Goal: Task Accomplishment & Management: Use online tool/utility

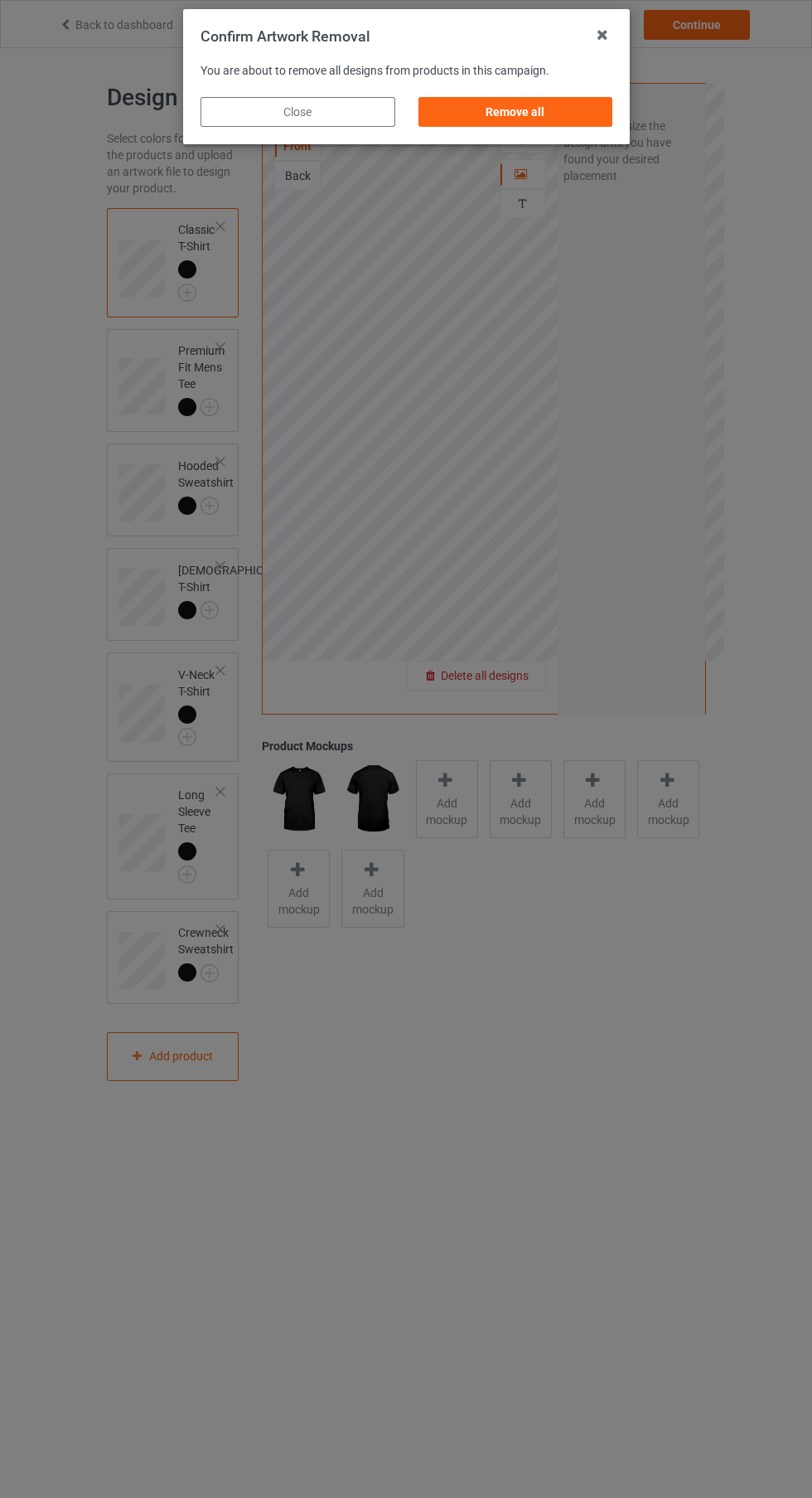
click at [519, 112] on div "Remove all" at bounding box center [515, 112] width 195 height 30
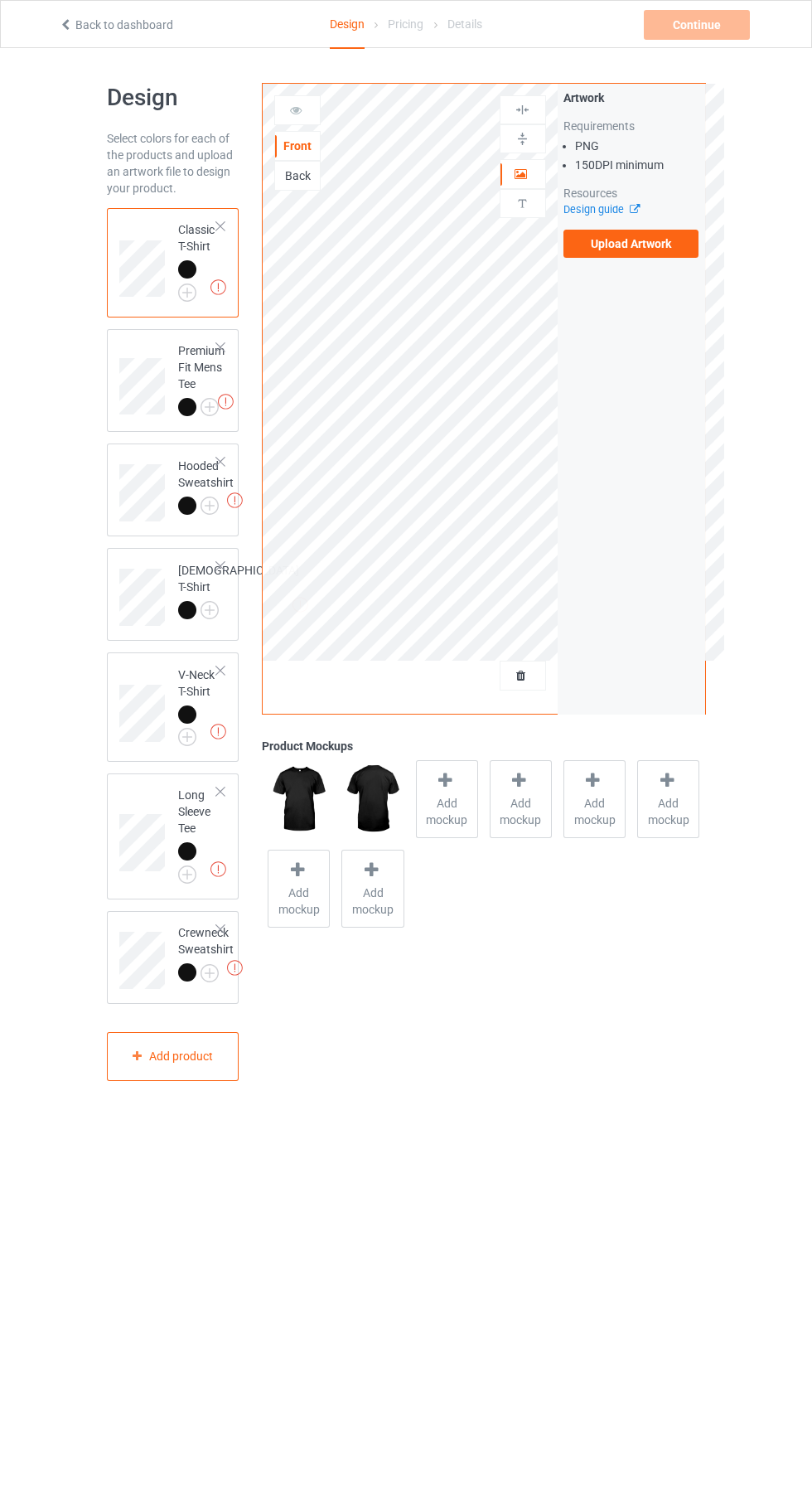
click at [643, 247] on label "Upload Artwork" at bounding box center [632, 244] width 136 height 28
click at [0, 0] on input "Upload Artwork" at bounding box center [0, 0] width 0 height 0
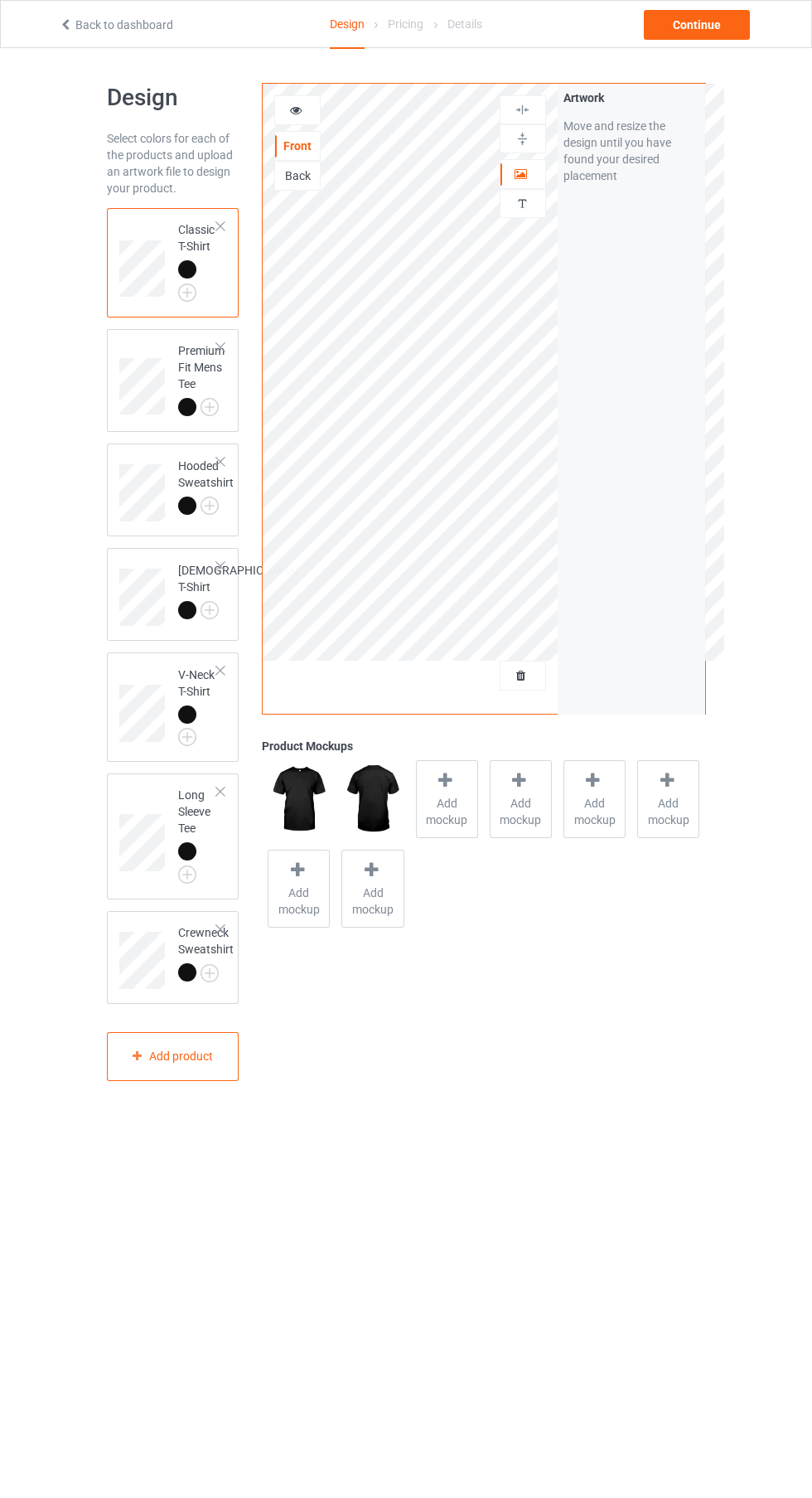
click at [521, 157] on div "Artwork Personalized text" at bounding box center [523, 159] width 47 height 128
click at [535, 147] on div at bounding box center [523, 139] width 47 height 29
click at [527, 182] on div "Artwork" at bounding box center [523, 174] width 47 height 30
click at [530, 133] on img at bounding box center [523, 139] width 16 height 16
click at [526, 170] on icon at bounding box center [522, 172] width 15 height 12
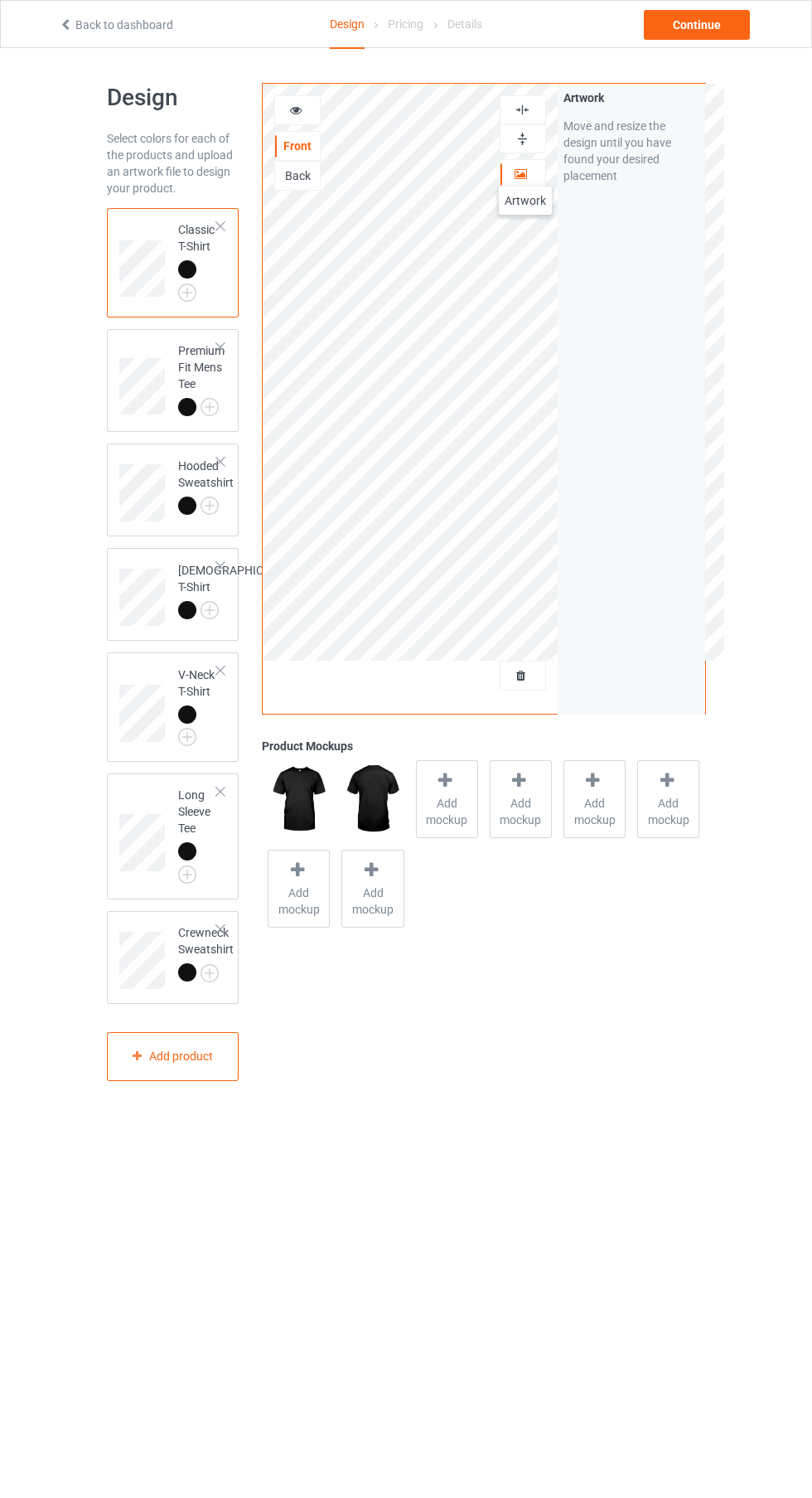
click at [527, 138] on img at bounding box center [523, 139] width 16 height 16
click at [523, 104] on img at bounding box center [523, 110] width 16 height 16
click at [680, 10] on div "Continue" at bounding box center [697, 24] width 106 height 30
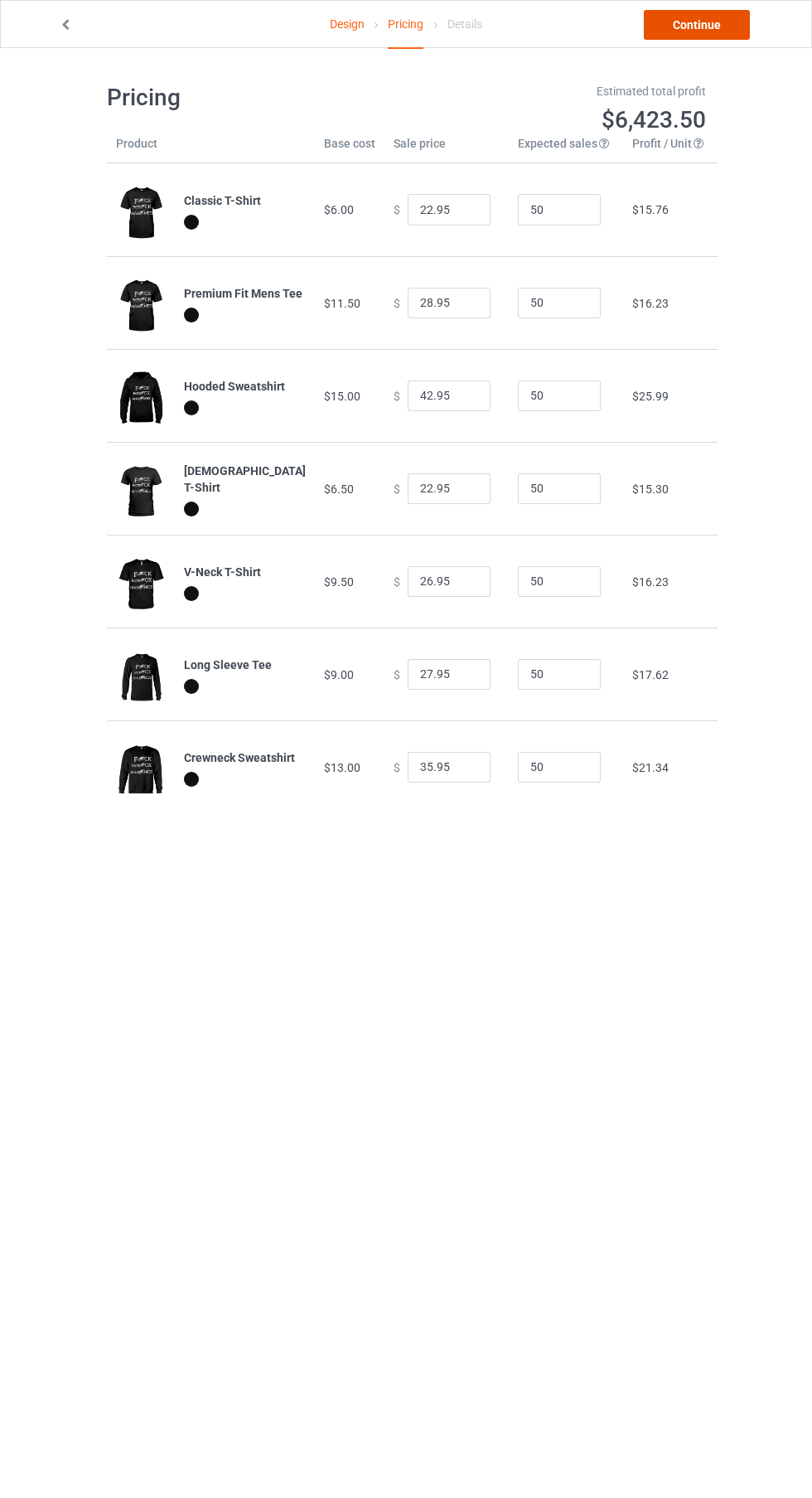
click at [722, 18] on link "Continue" at bounding box center [697, 24] width 106 height 30
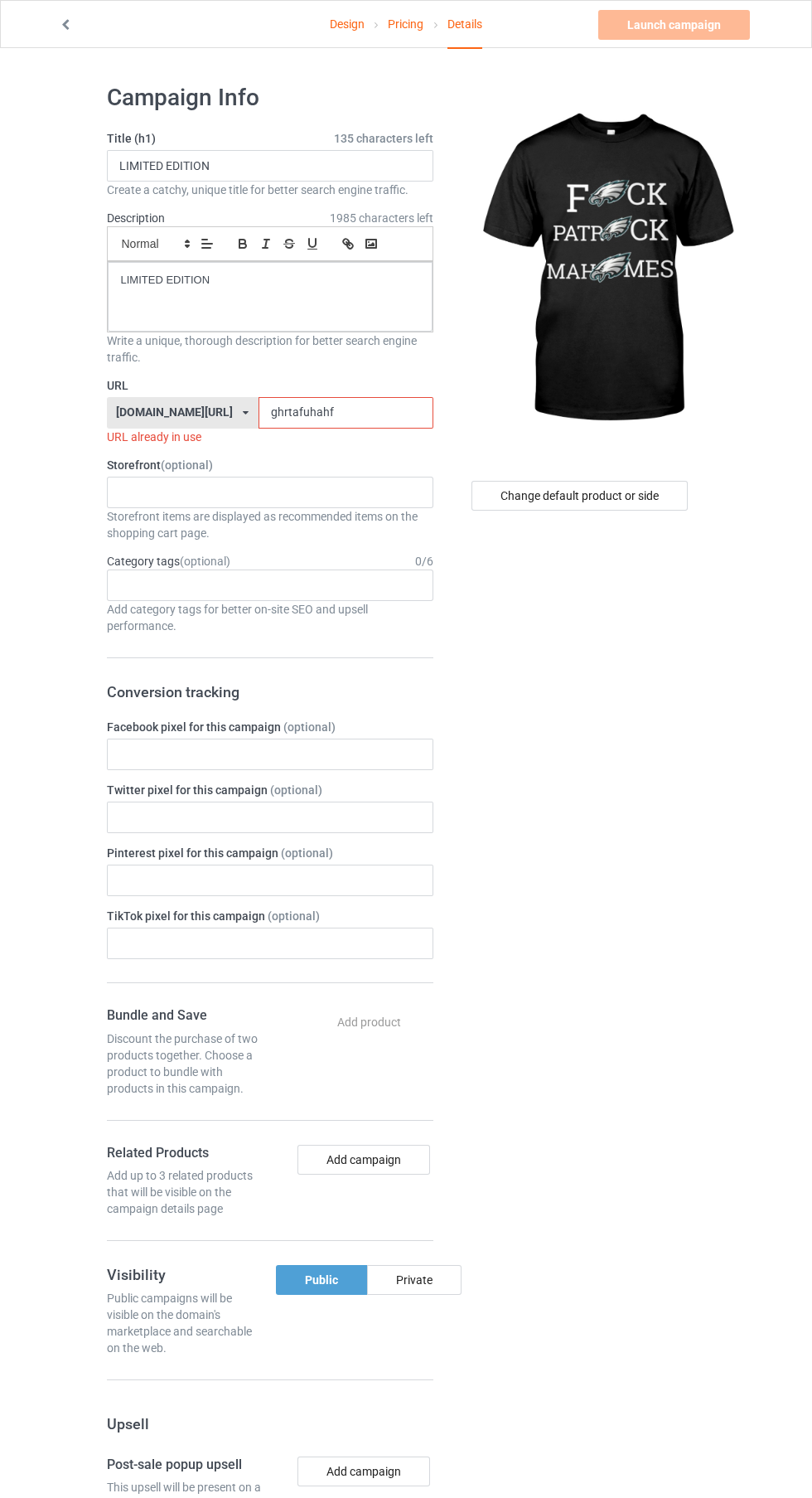
click at [297, 139] on label "Title (h1) 135 characters left" at bounding box center [270, 138] width 327 height 16
click at [265, 166] on input "LIMITED EDITION" at bounding box center [270, 166] width 327 height 31
click at [263, 139] on label "Title (h1) 135 characters left" at bounding box center [270, 138] width 327 height 16
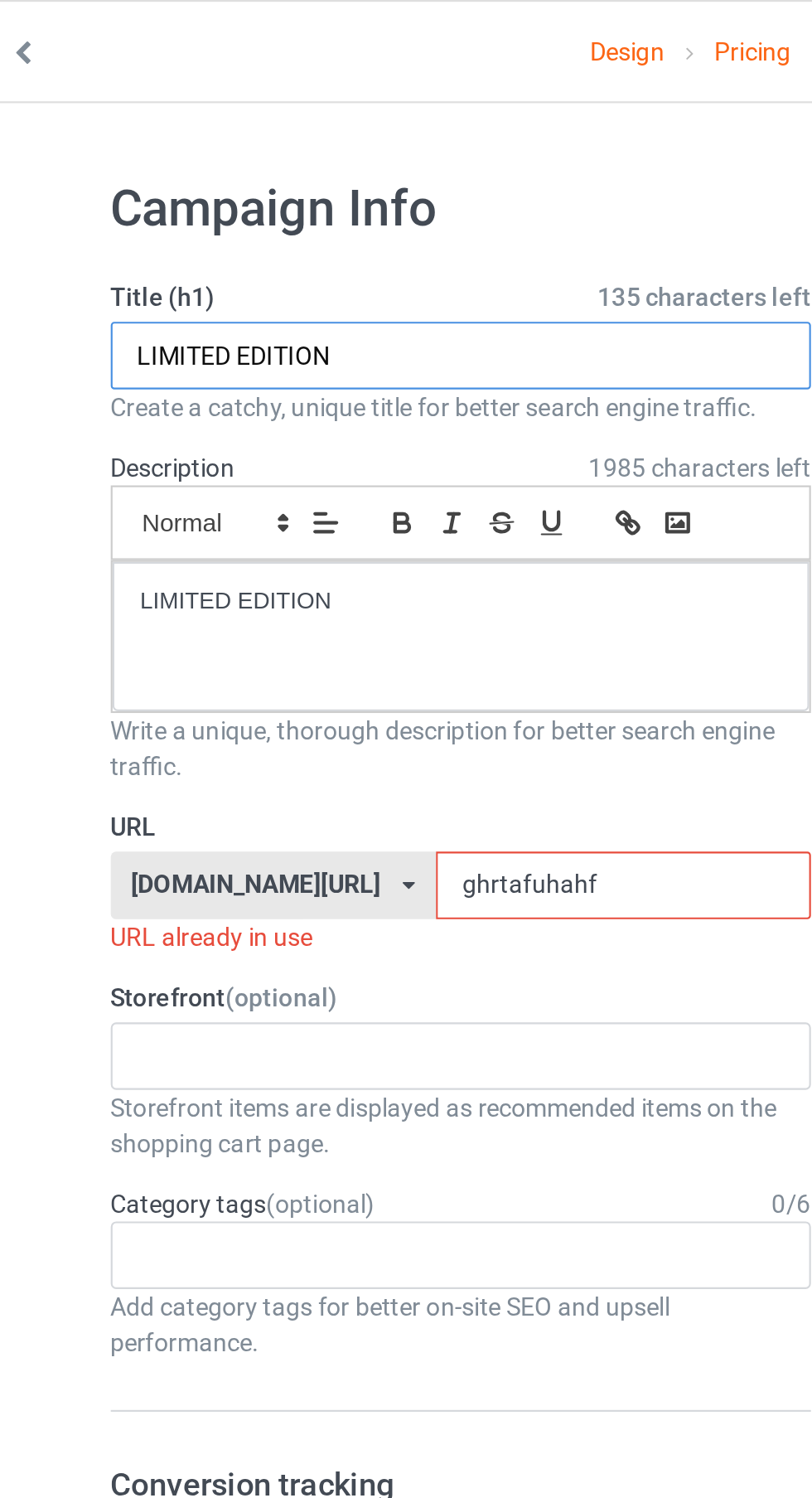
click at [242, 172] on input "LIMITED EDITION" at bounding box center [270, 166] width 327 height 31
type input "LIMITED"
type input "L"
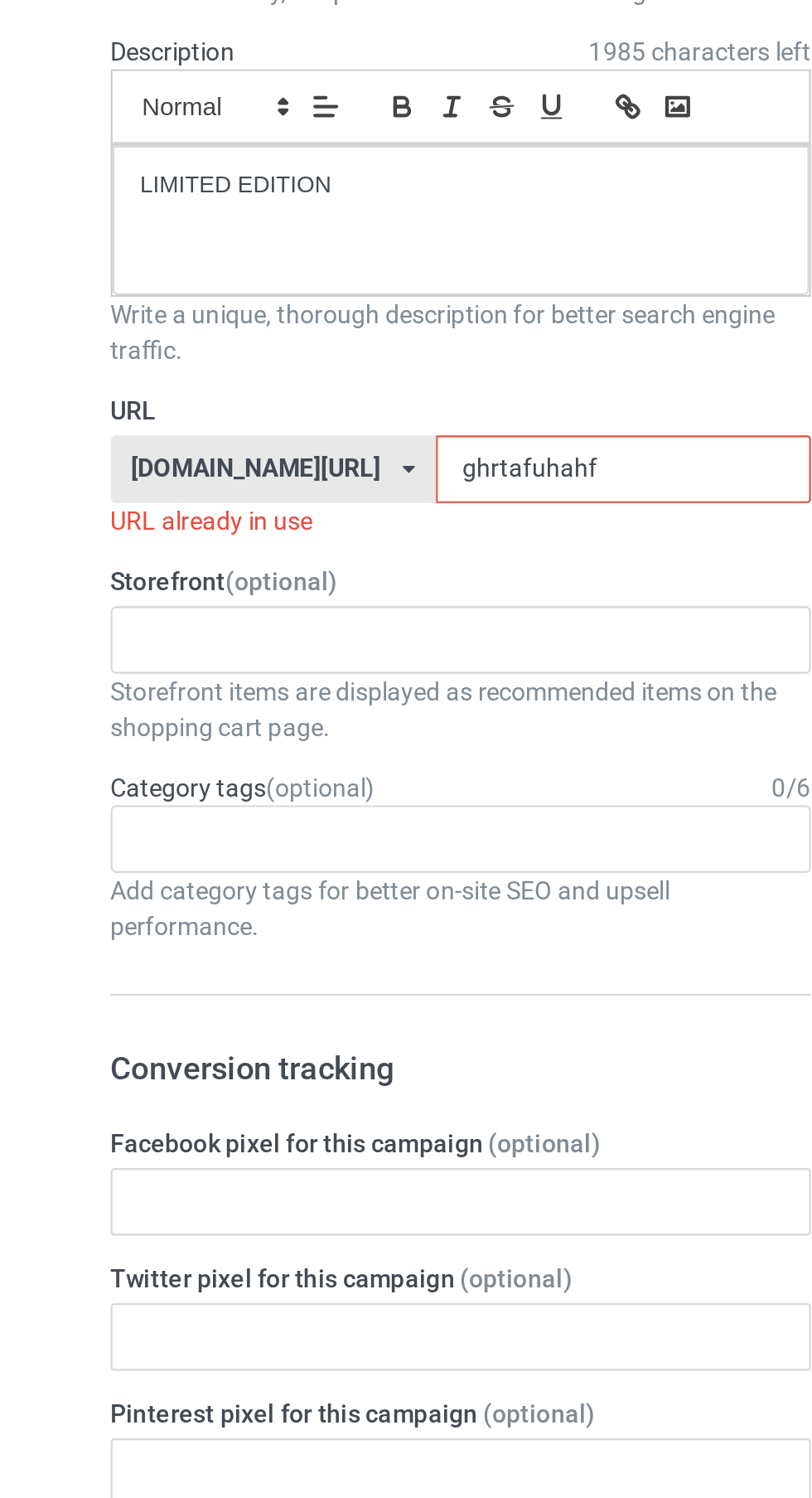
type input "It's game day Say GO BIRDS"
click at [259, 414] on input "ghrtafuhahf" at bounding box center [346, 412] width 175 height 31
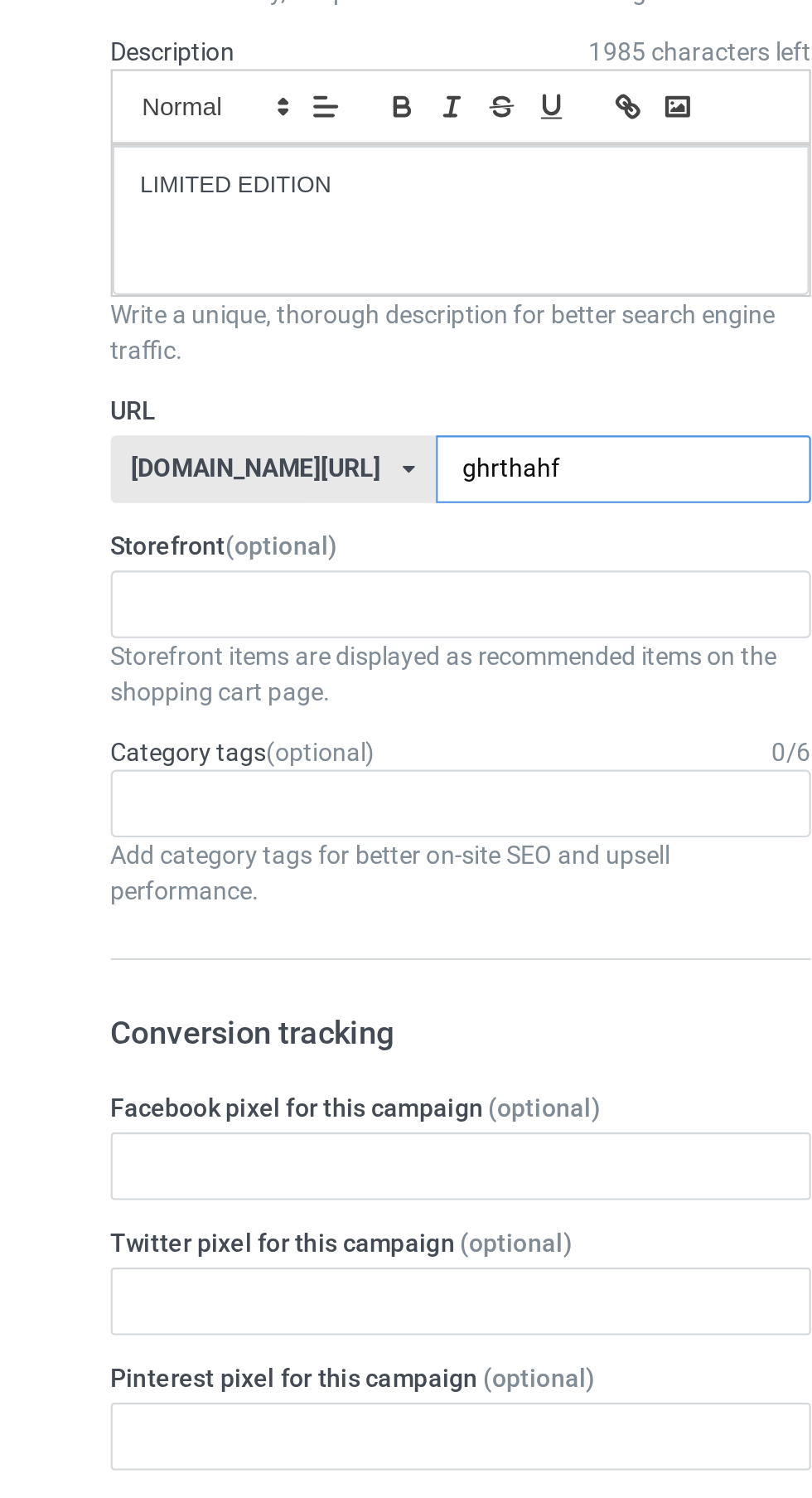
type input "ghrt0hahf"
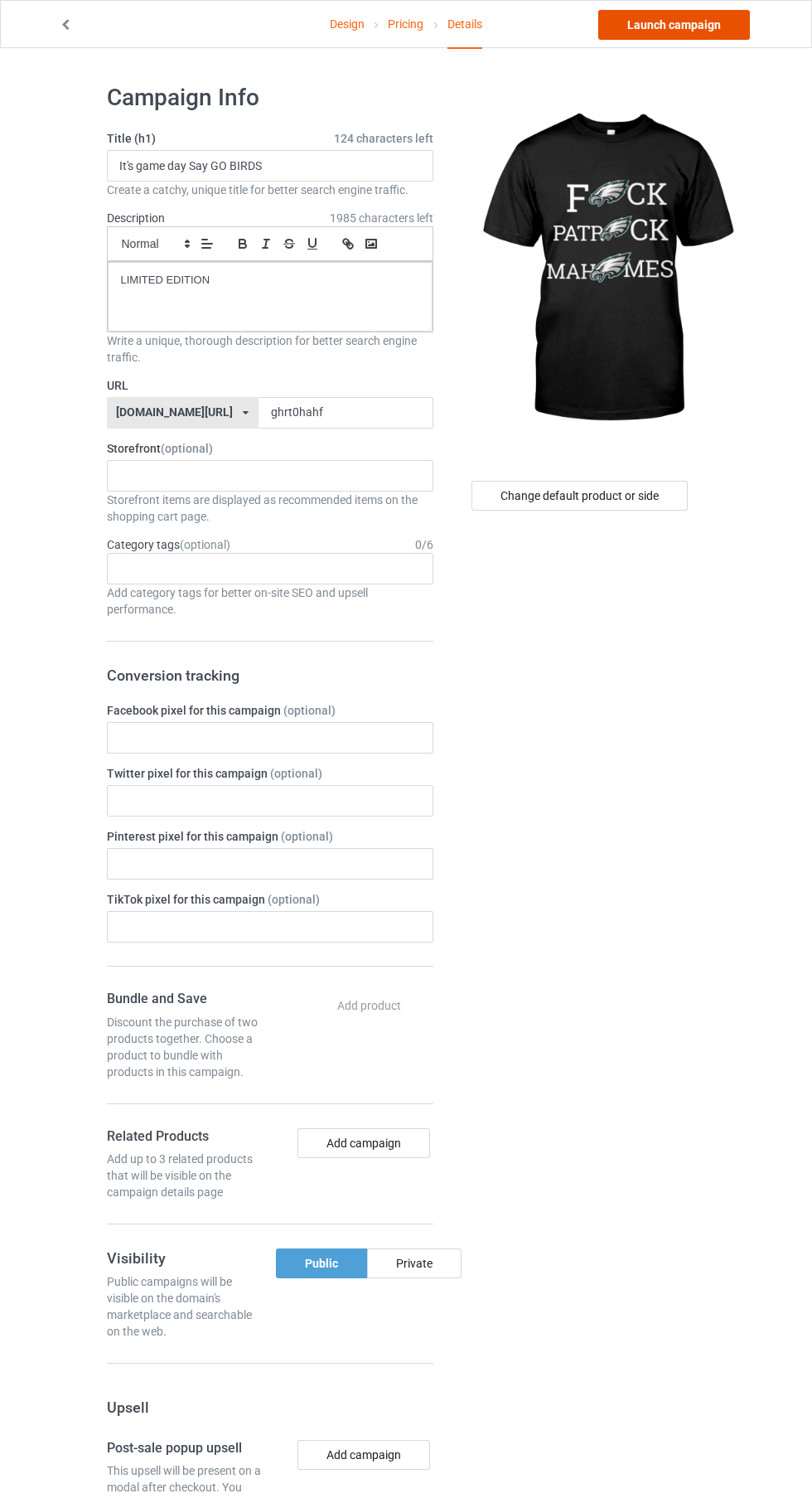
click at [703, 26] on link "Launch campaign" at bounding box center [674, 24] width 151 height 30
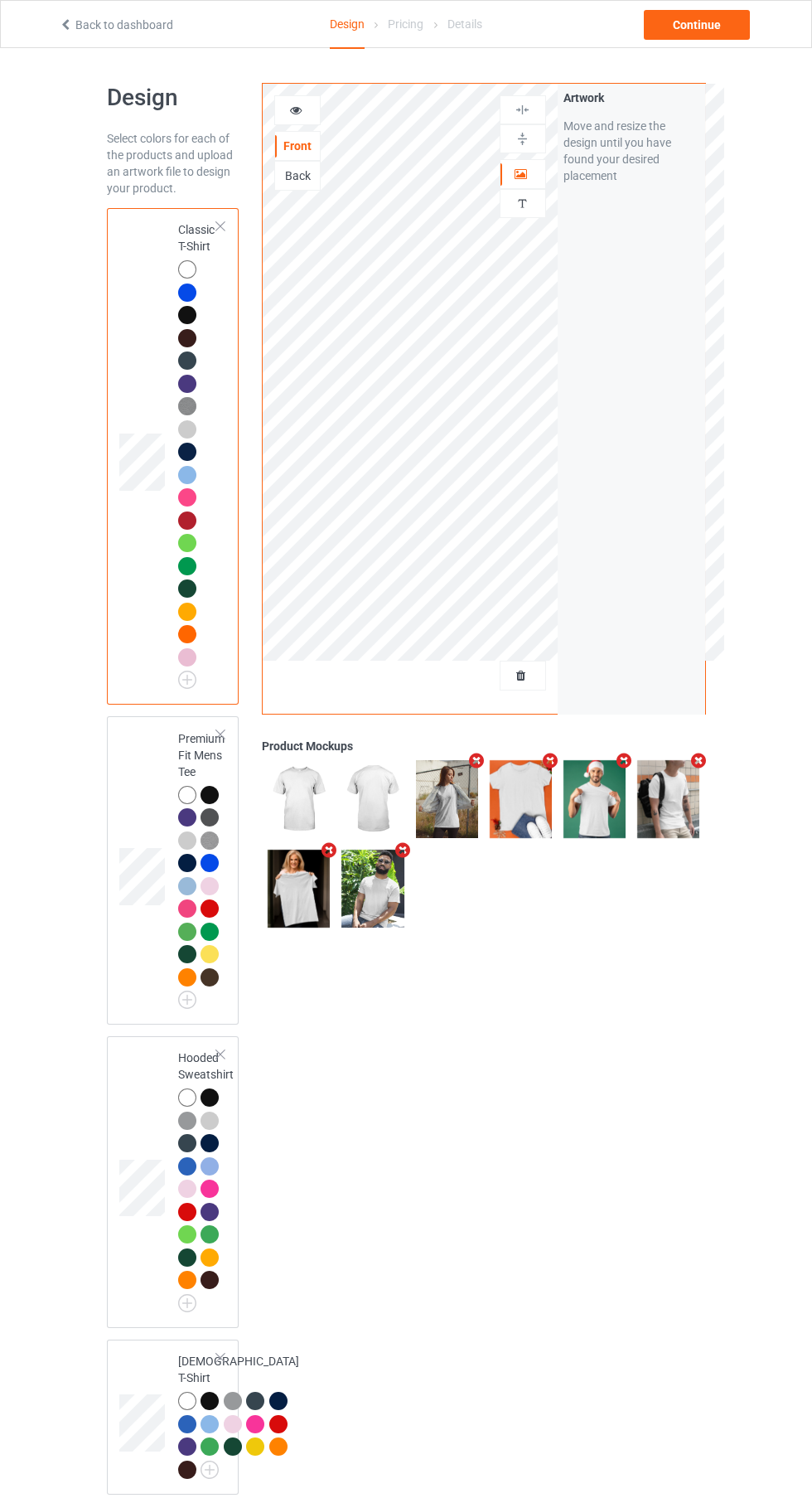
click at [0, 0] on img at bounding box center [0, 0] width 0 height 0
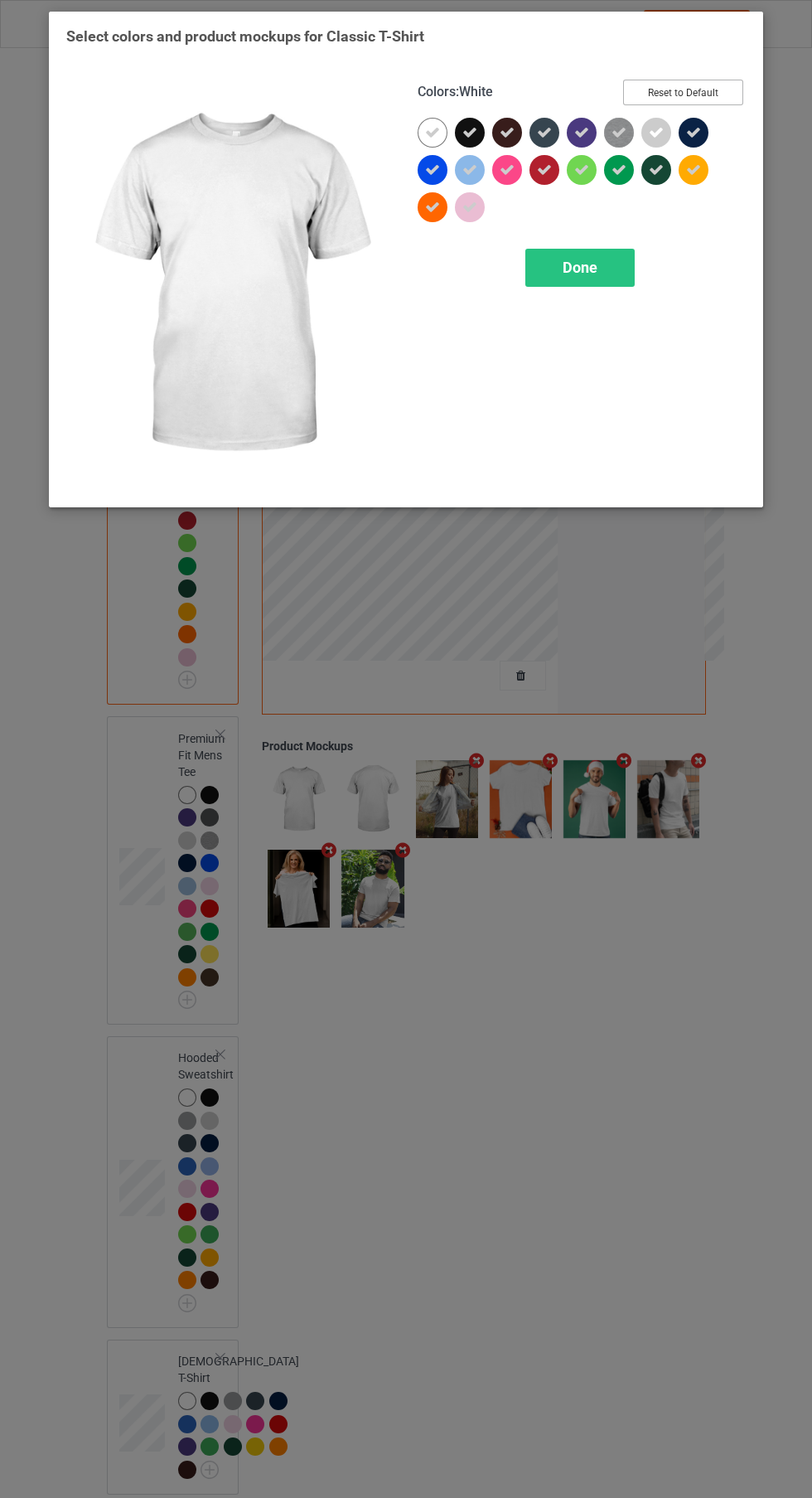
click at [671, 103] on button "Reset to Default" at bounding box center [683, 92] width 120 height 25
click at [582, 268] on span "Done" at bounding box center [580, 268] width 35 height 17
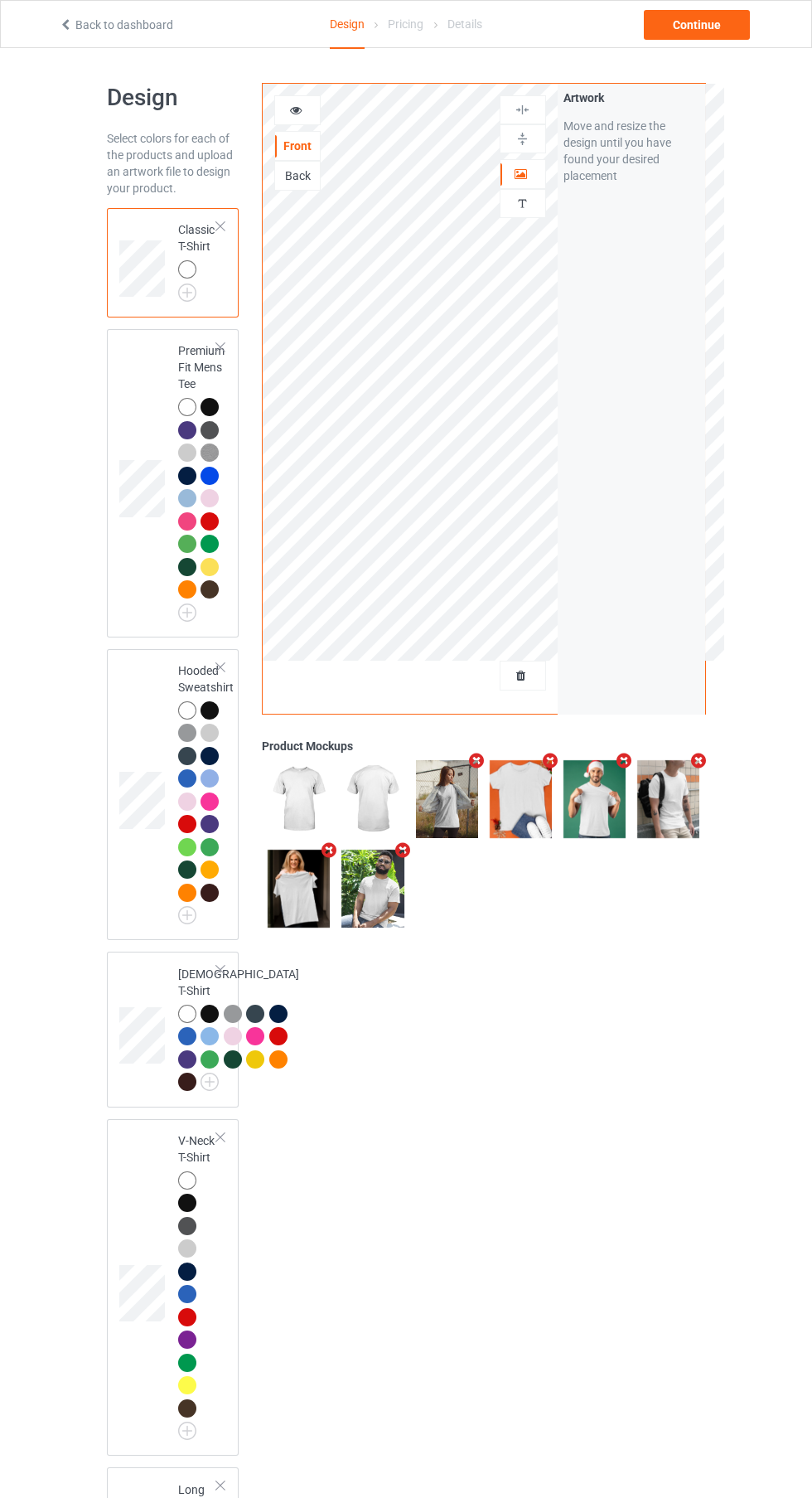
click at [0, 0] on img at bounding box center [0, 0] width 0 height 0
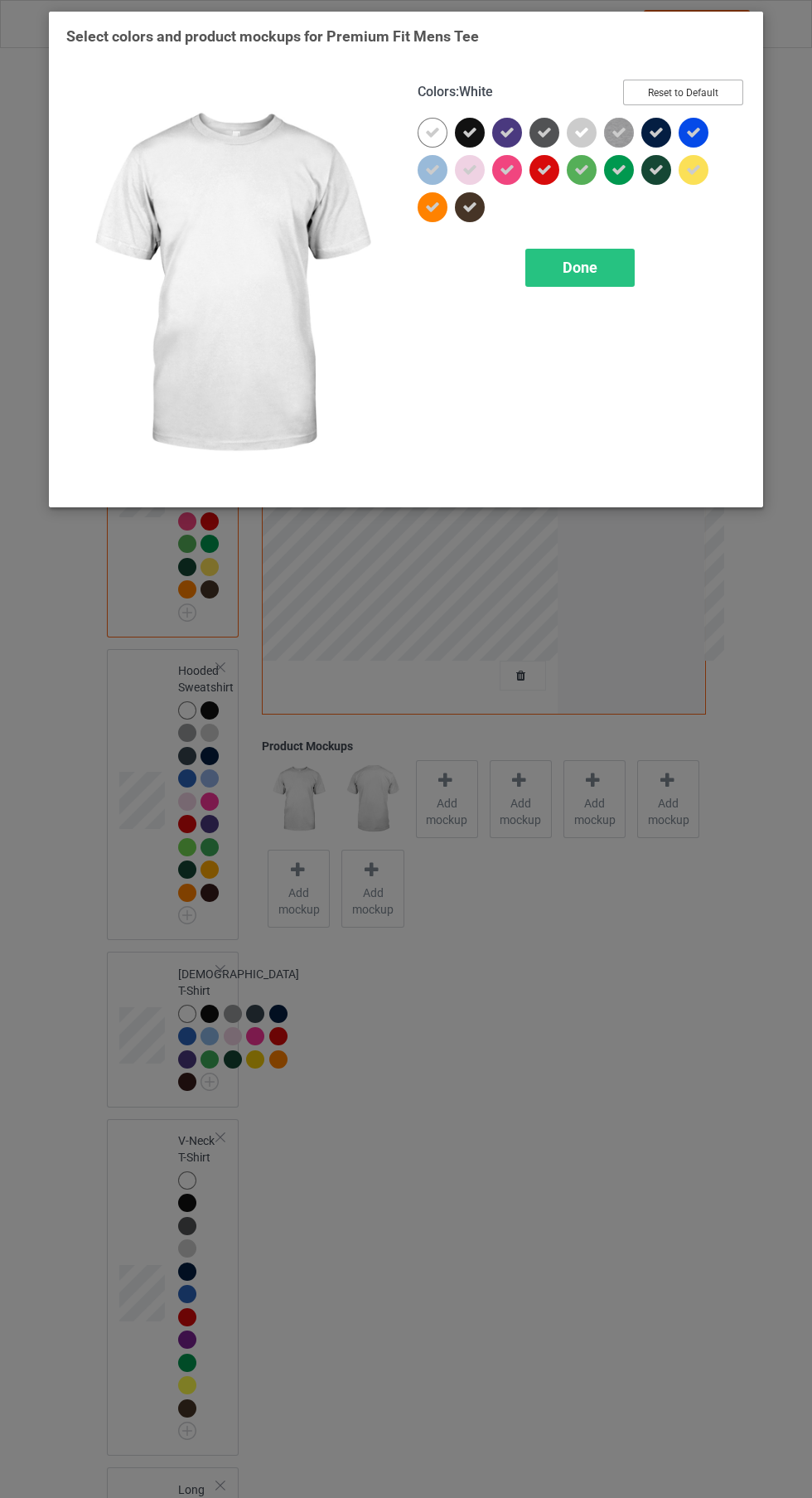
click at [692, 82] on button "Reset to Default" at bounding box center [683, 92] width 120 height 25
click at [585, 267] on span "Done" at bounding box center [580, 268] width 35 height 17
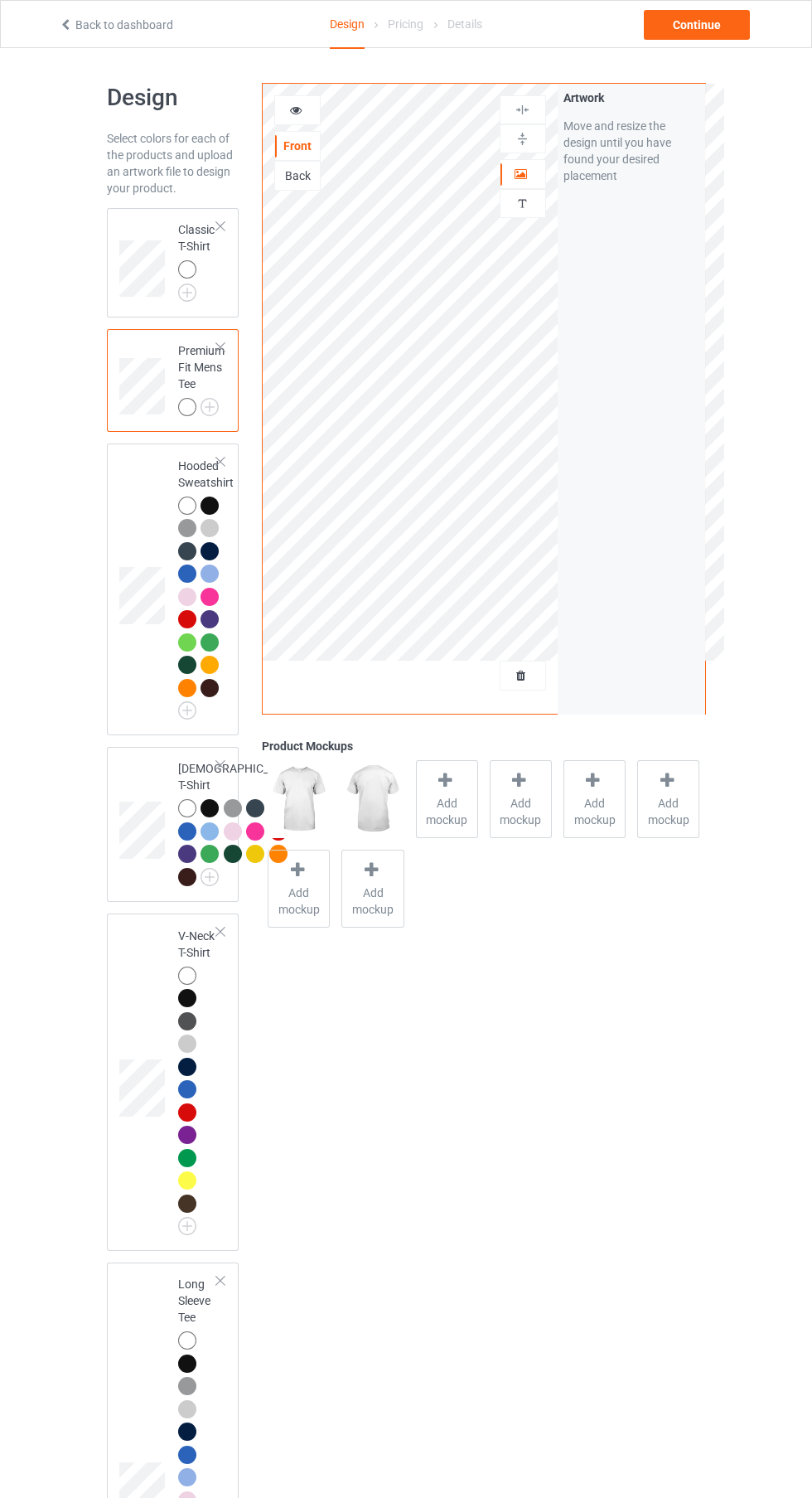
click at [0, 0] on img at bounding box center [0, 0] width 0 height 0
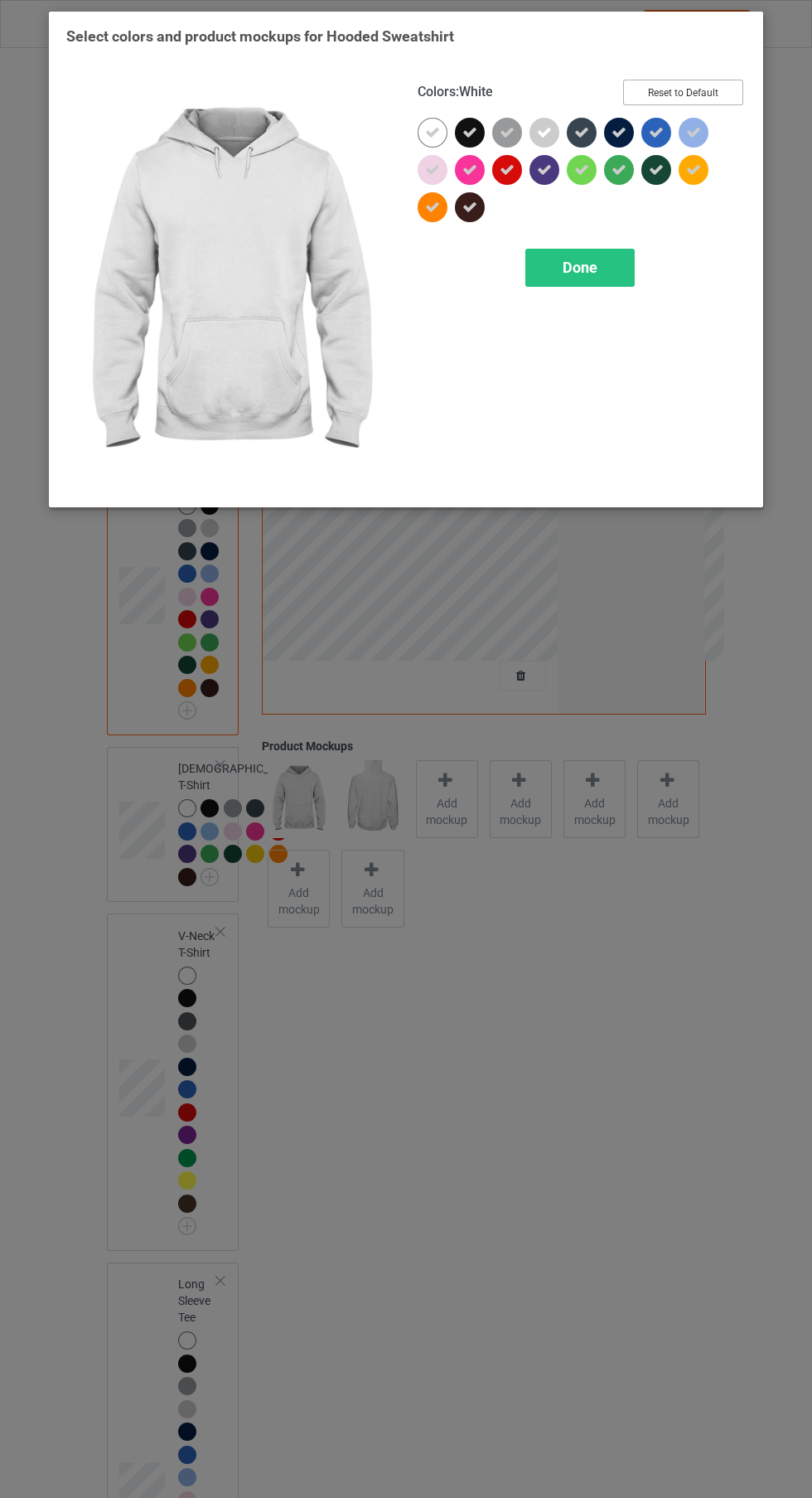
click at [699, 81] on button "Reset to Default" at bounding box center [683, 92] width 120 height 25
click at [582, 267] on span "Done" at bounding box center [580, 268] width 35 height 17
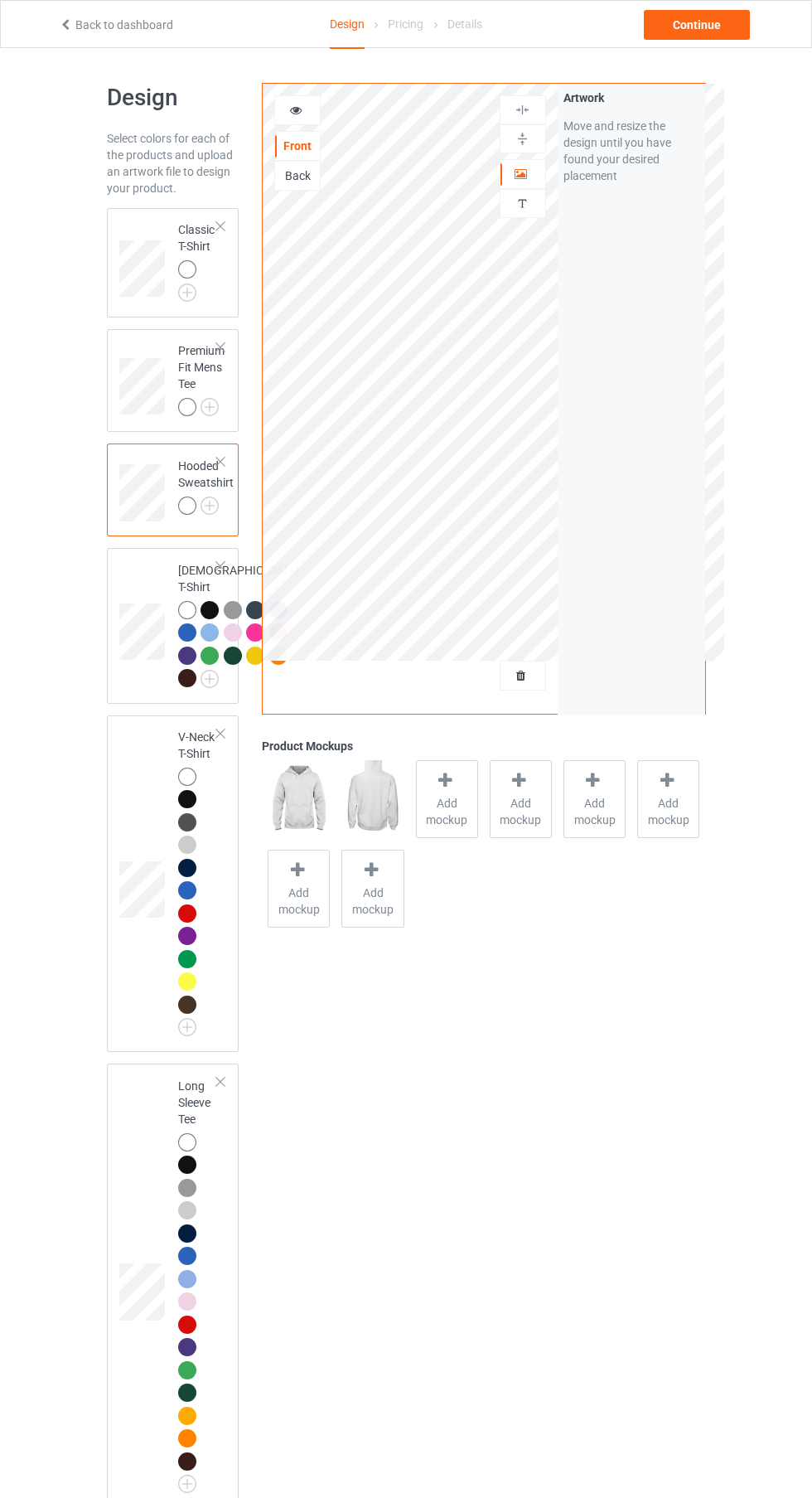
click at [0, 0] on img at bounding box center [0, 0] width 0 height 0
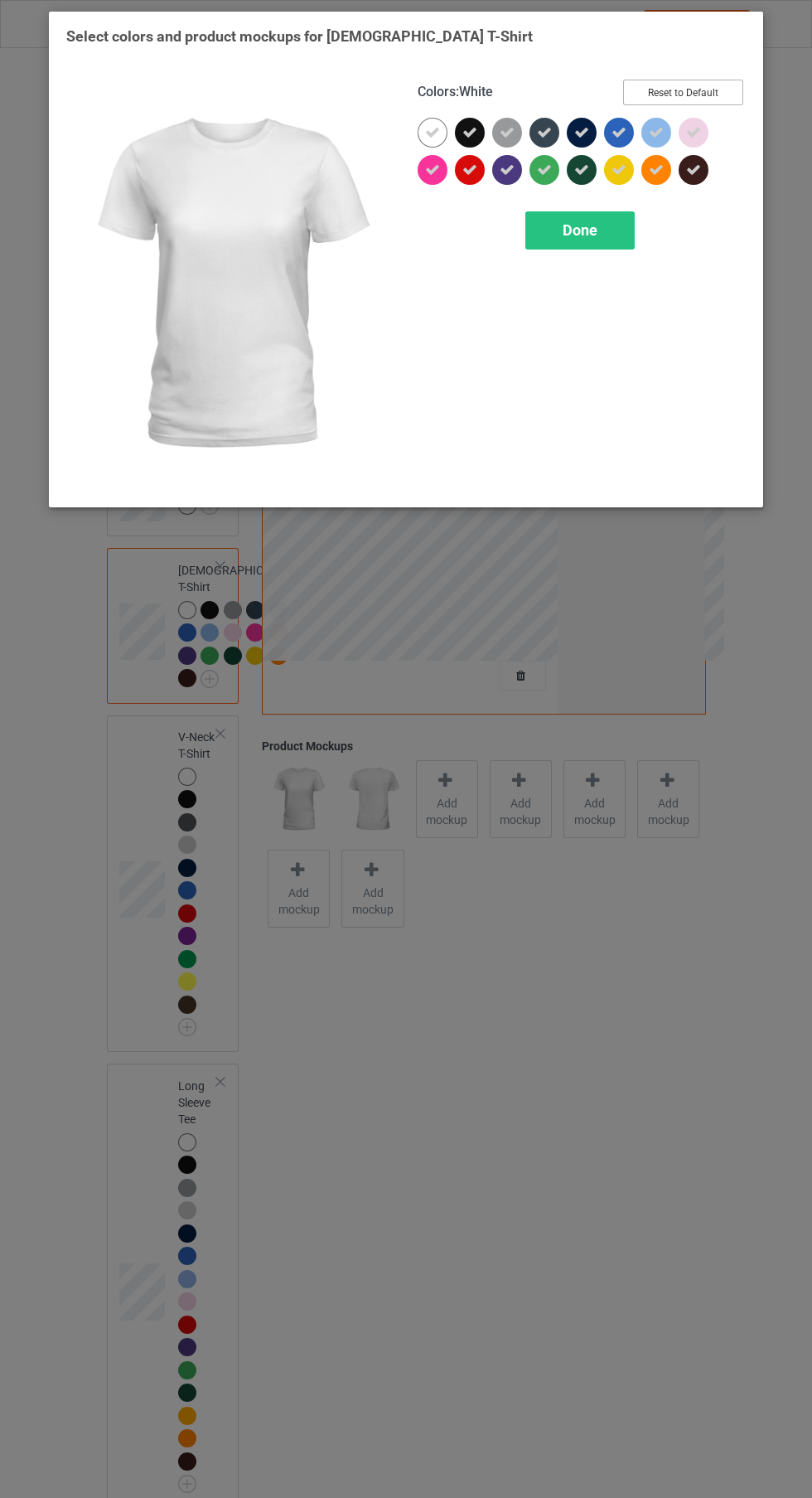
click at [707, 95] on button "Reset to Default" at bounding box center [683, 92] width 120 height 25
click at [580, 230] on span "Done" at bounding box center [580, 230] width 35 height 17
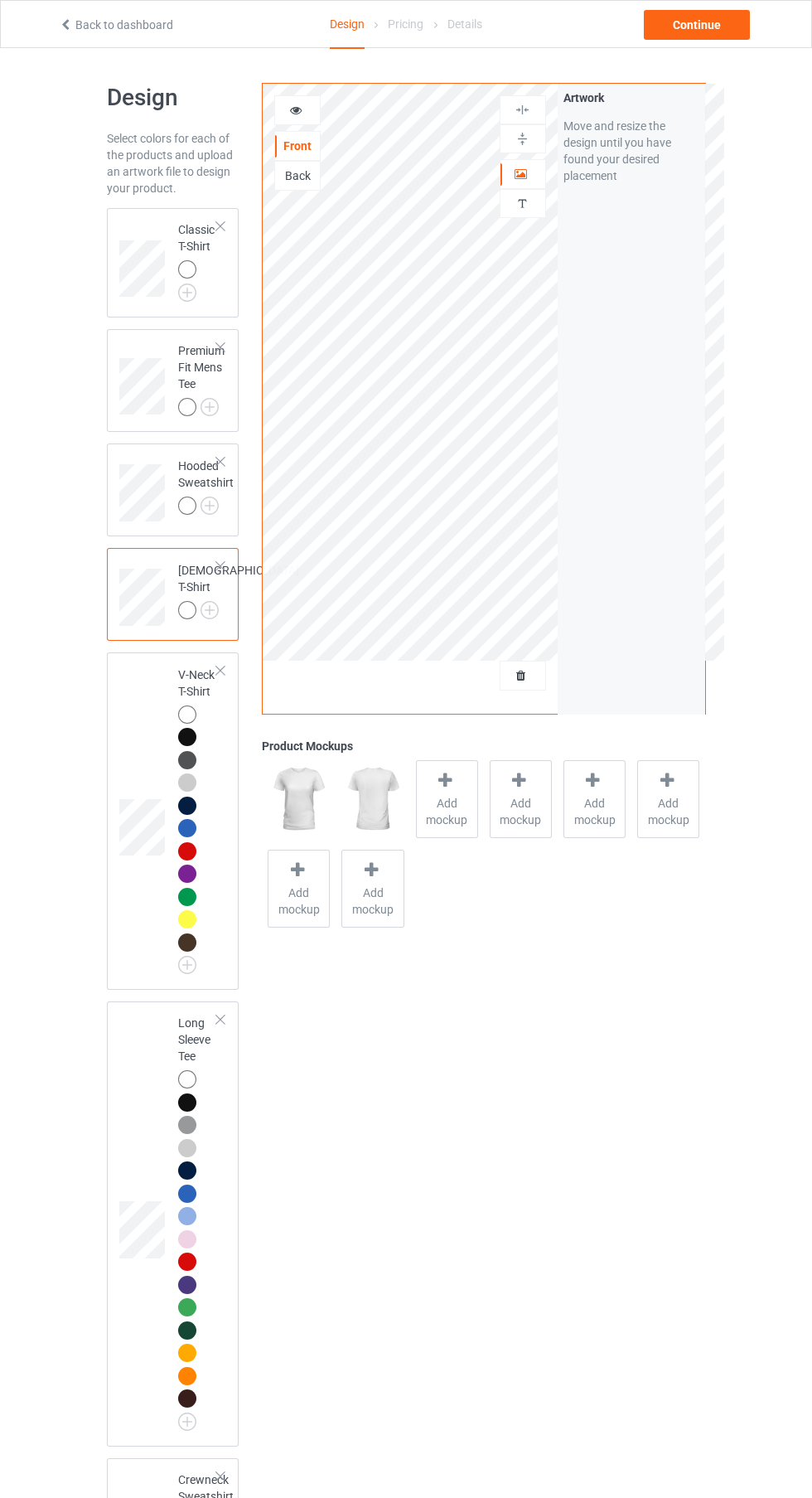
click at [0, 0] on img at bounding box center [0, 0] width 0 height 0
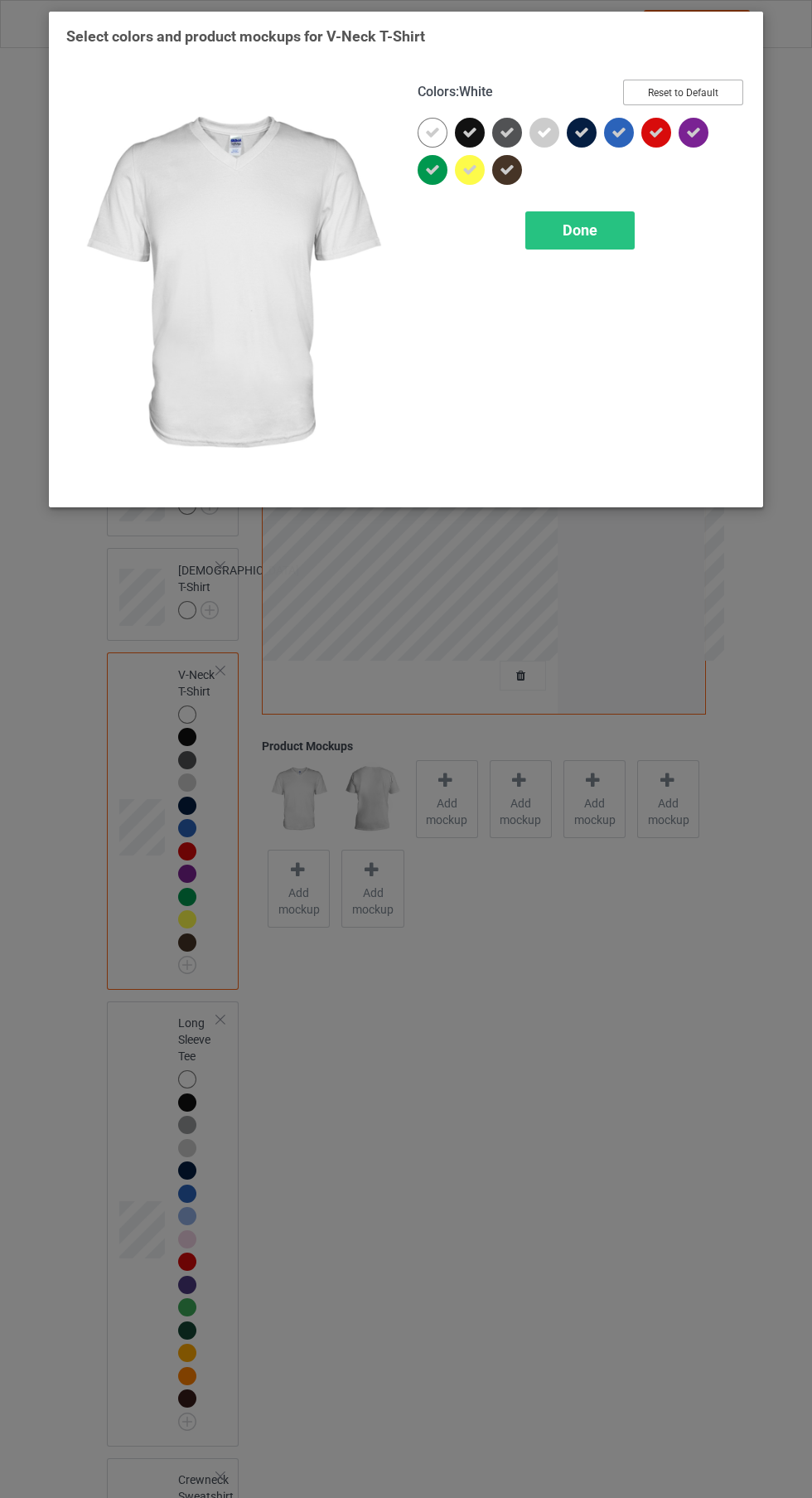
click at [681, 91] on button "Reset to Default" at bounding box center [683, 92] width 120 height 25
click at [580, 230] on span "Done" at bounding box center [580, 230] width 35 height 17
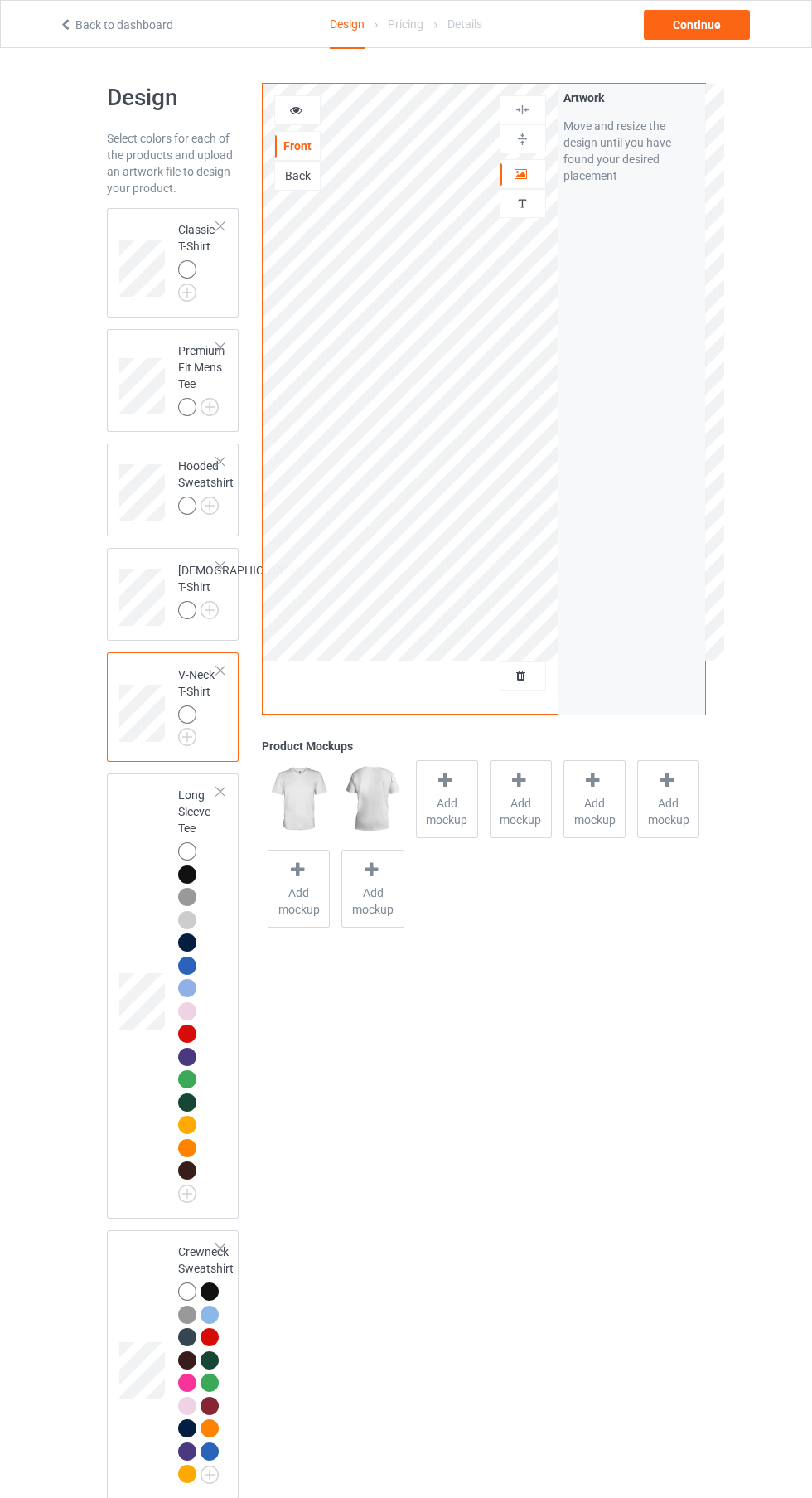
click at [0, 0] on img at bounding box center [0, 0] width 0 height 0
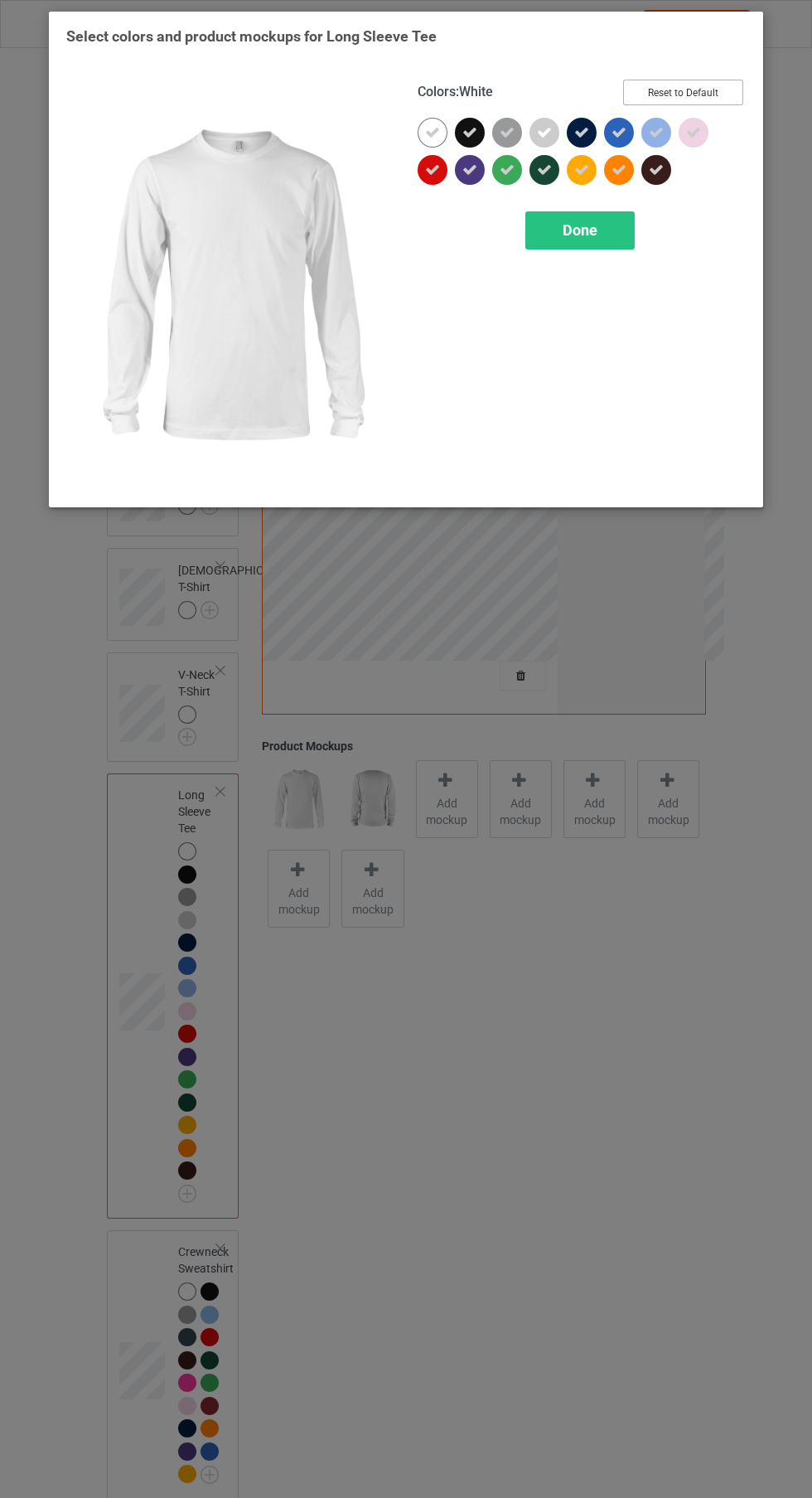
click at [709, 81] on button "Reset to Default" at bounding box center [683, 92] width 120 height 25
click at [592, 237] on span "Done" at bounding box center [580, 230] width 35 height 17
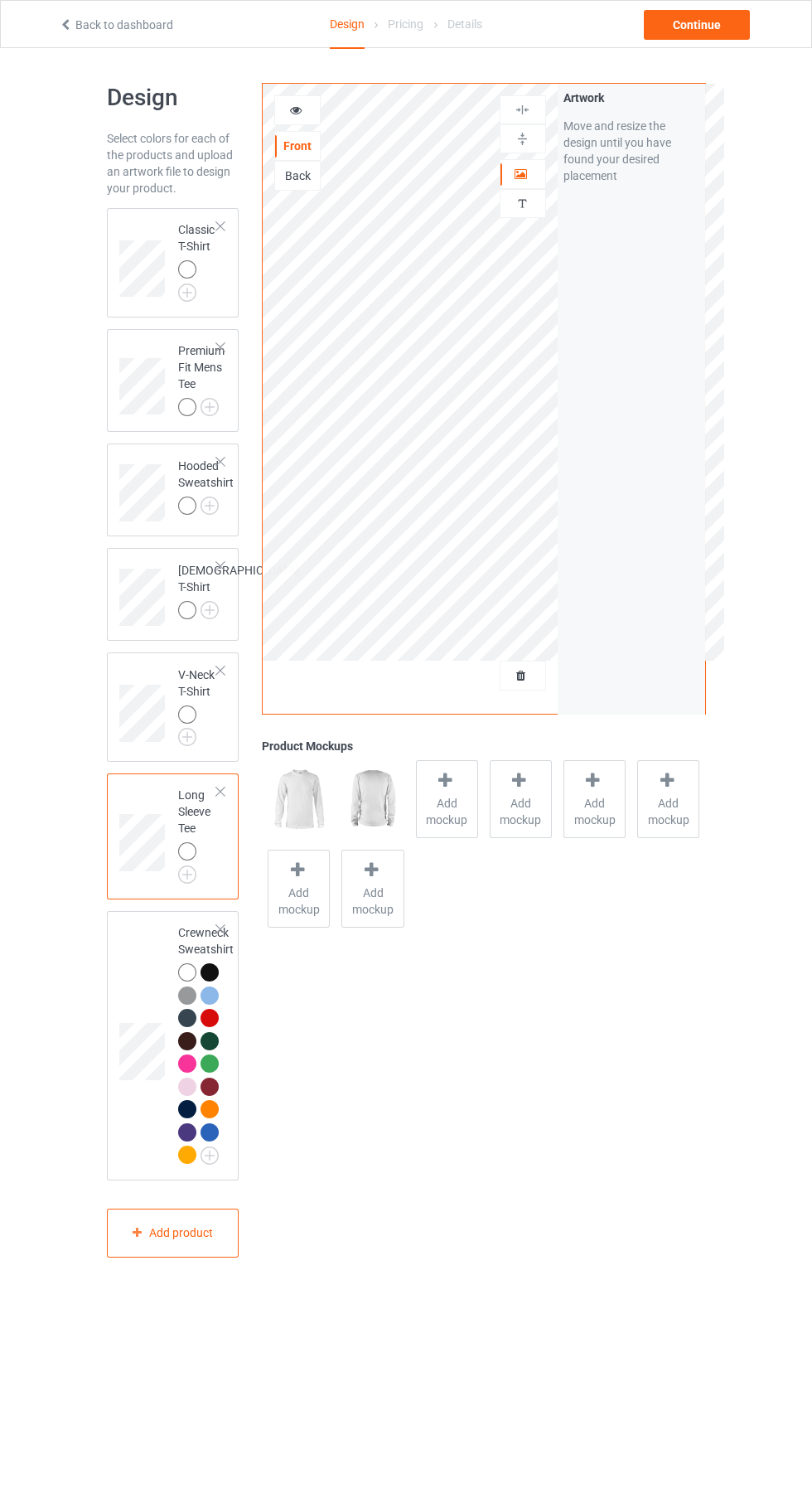
click at [0, 0] on img at bounding box center [0, 0] width 0 height 0
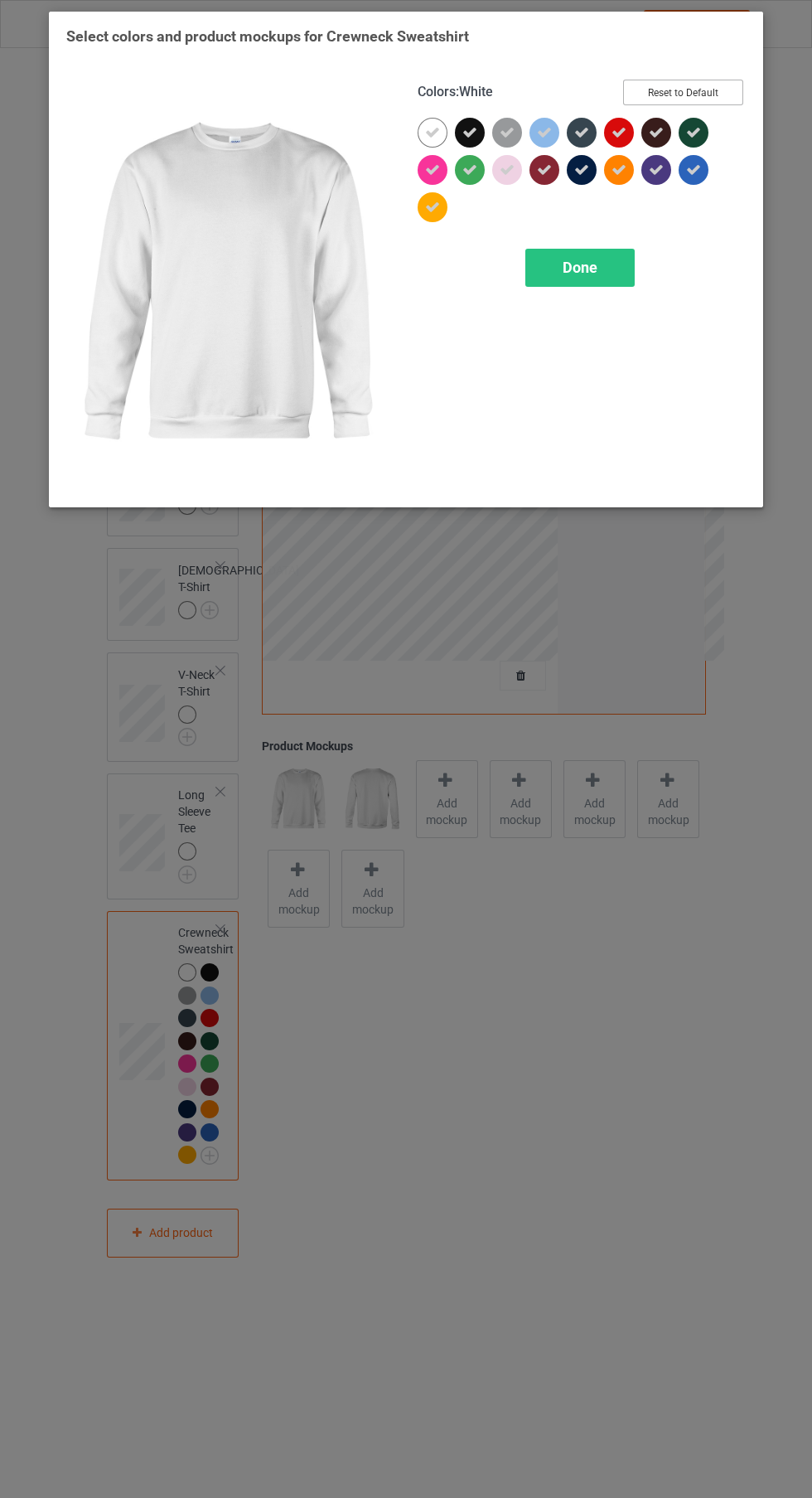
click at [675, 85] on button "Reset to Default" at bounding box center [683, 92] width 120 height 25
click at [580, 268] on span "Done" at bounding box center [580, 268] width 35 height 17
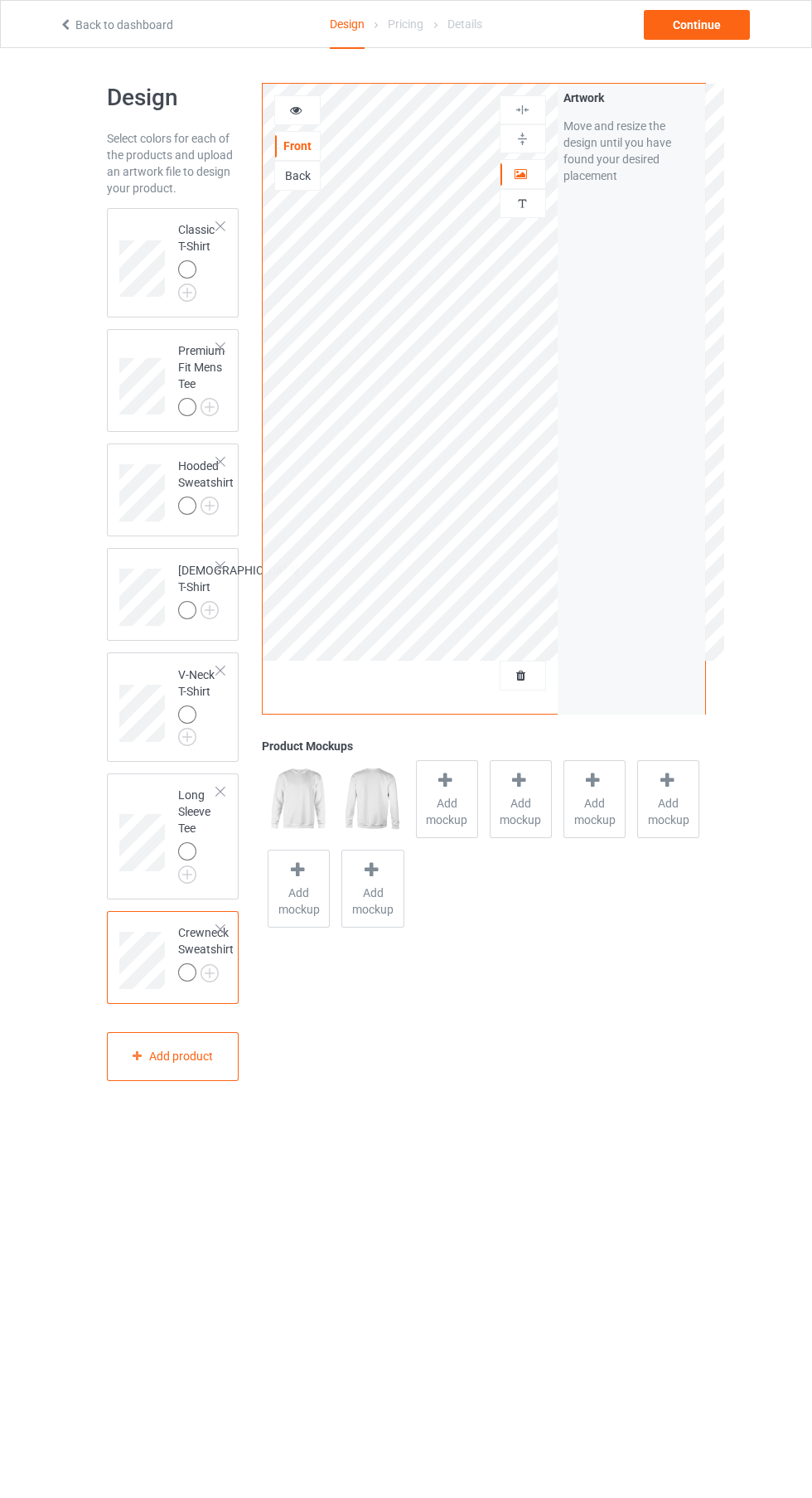
click at [521, 675] on icon at bounding box center [522, 673] width 15 height 12
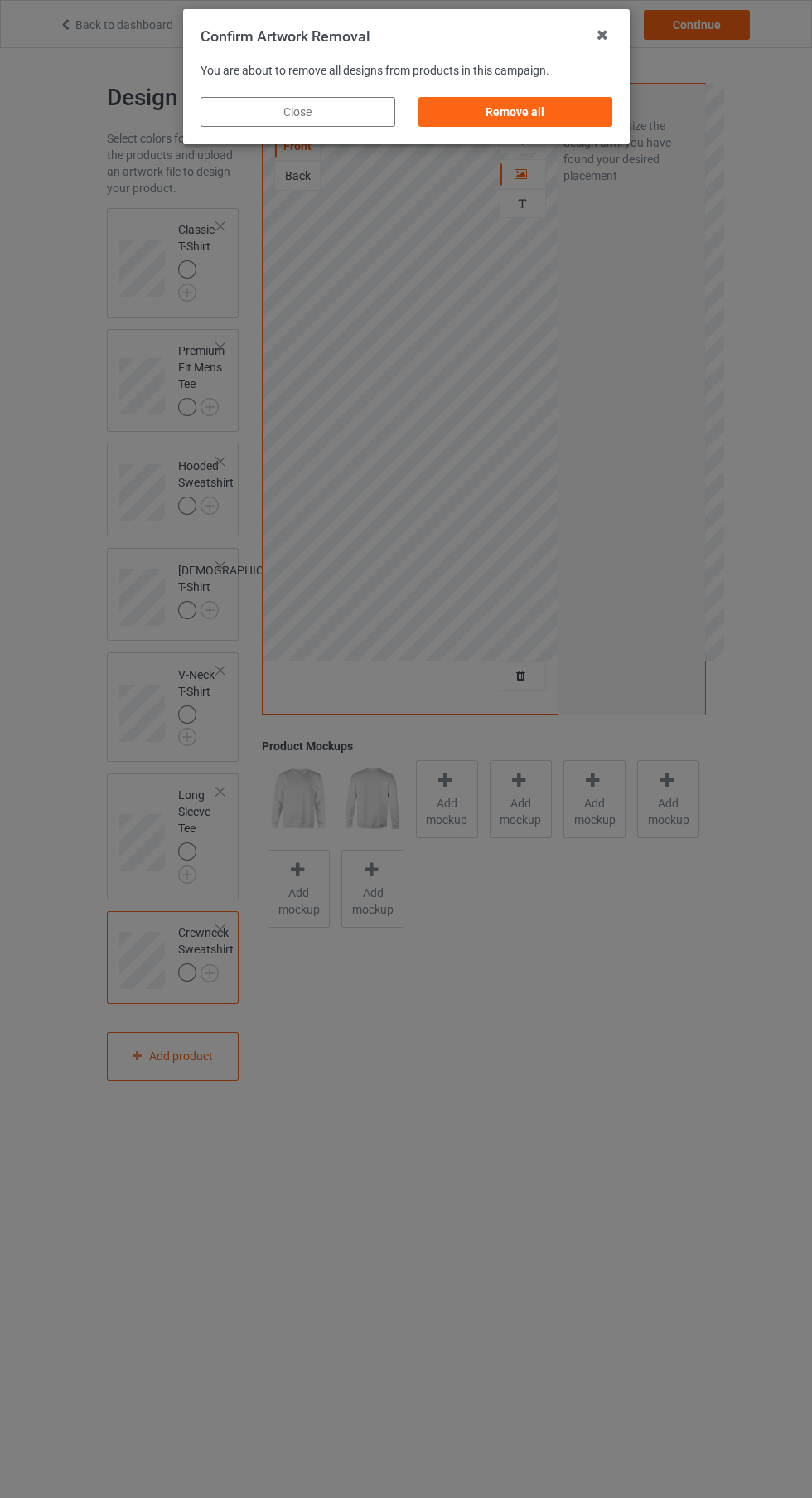
click at [555, 126] on div "Remove all" at bounding box center [515, 112] width 195 height 30
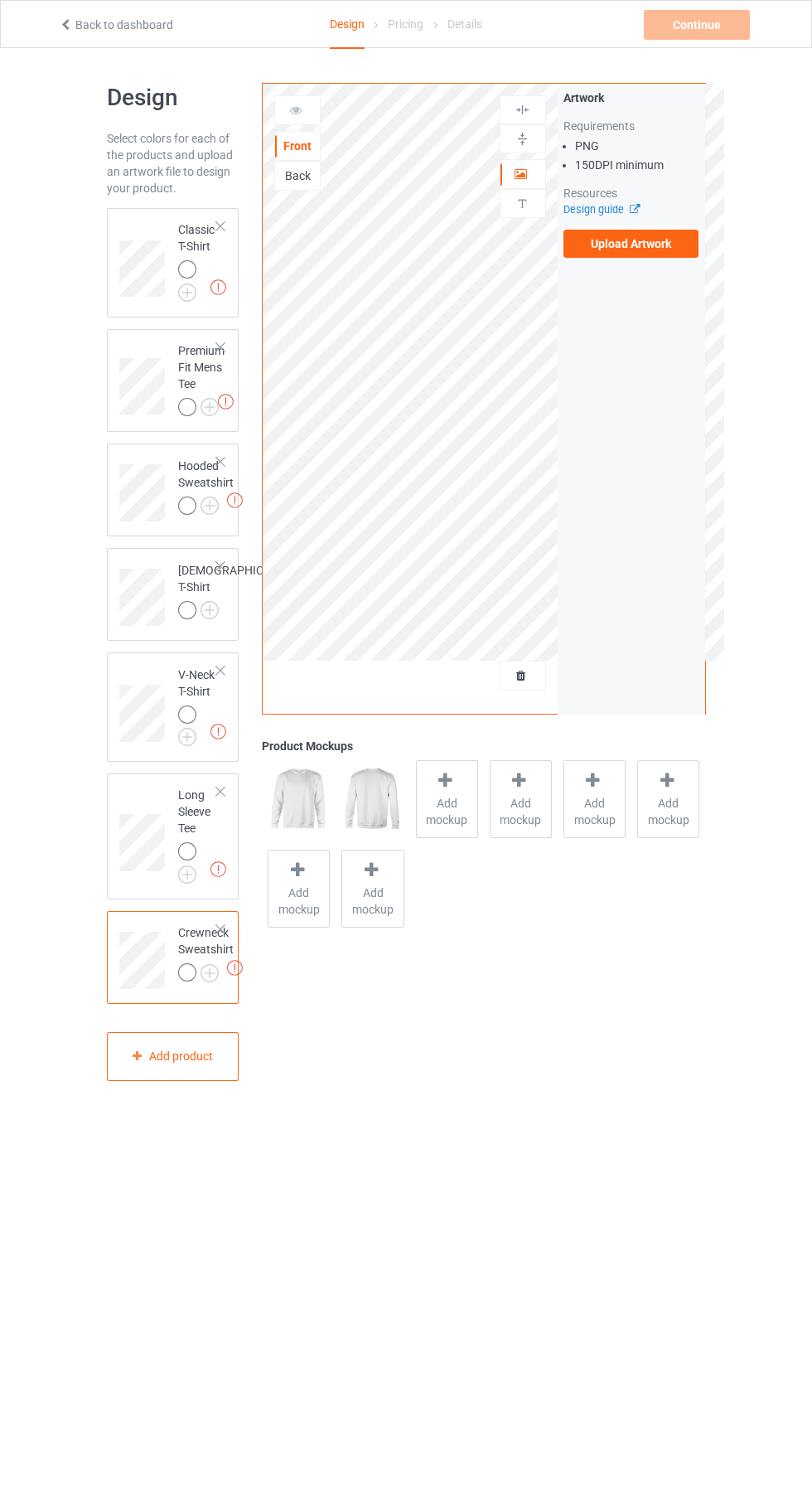
click at [663, 232] on label "Upload Artwork" at bounding box center [632, 244] width 136 height 28
click at [0, 0] on input "Upload Artwork" at bounding box center [0, 0] width 0 height 0
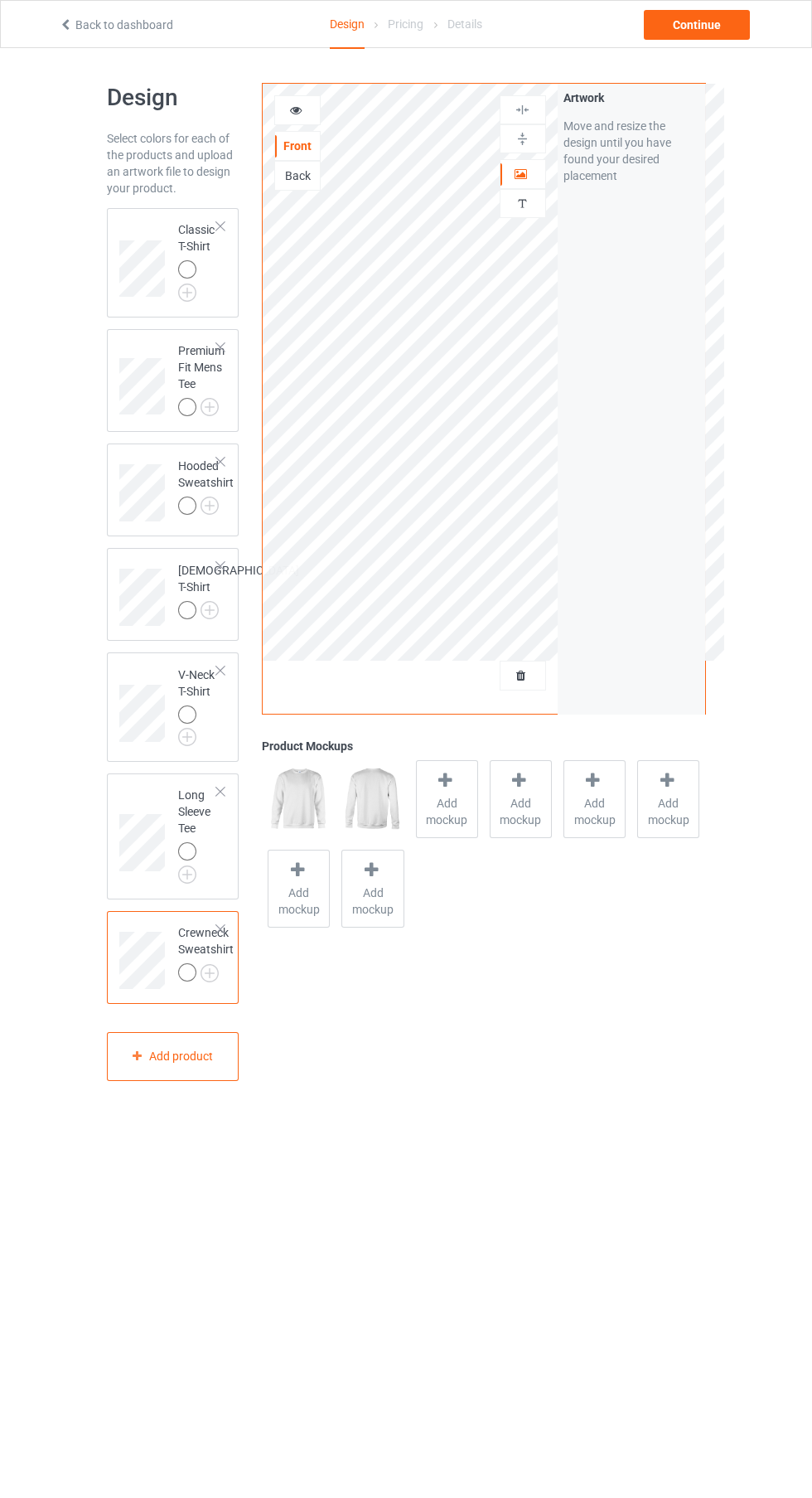
click at [521, 187] on div "Artwork" at bounding box center [523, 174] width 47 height 30
click at [519, 184] on div "Artwork" at bounding box center [523, 174] width 47 height 30
click at [530, 147] on div at bounding box center [523, 139] width 47 height 29
click at [516, 173] on icon at bounding box center [522, 172] width 15 height 12
click at [535, 147] on div at bounding box center [523, 139] width 47 height 29
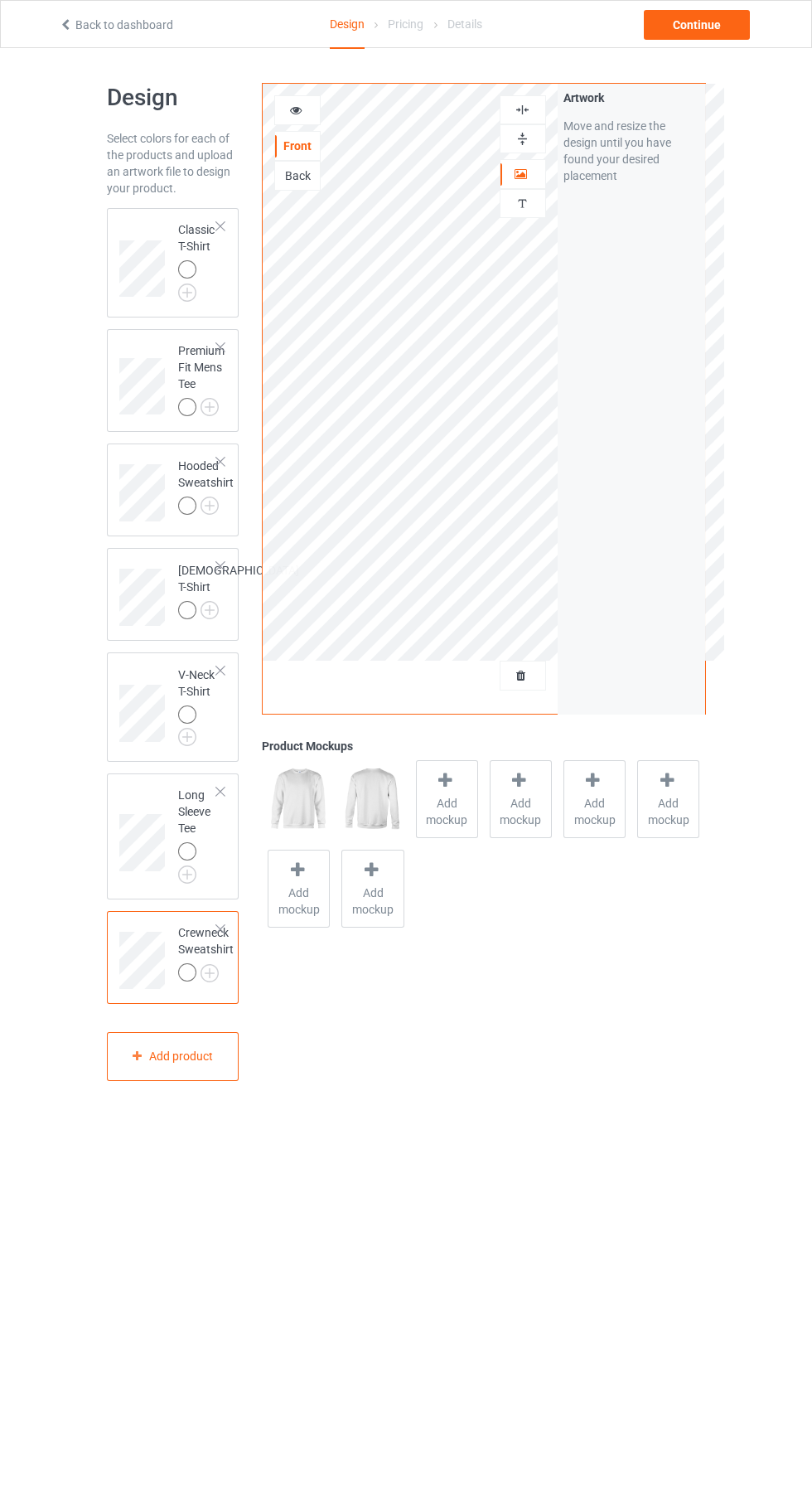
click at [535, 147] on div at bounding box center [523, 139] width 47 height 29
click at [523, 110] on img at bounding box center [523, 110] width 16 height 16
click at [698, 21] on div "Continue" at bounding box center [697, 24] width 106 height 30
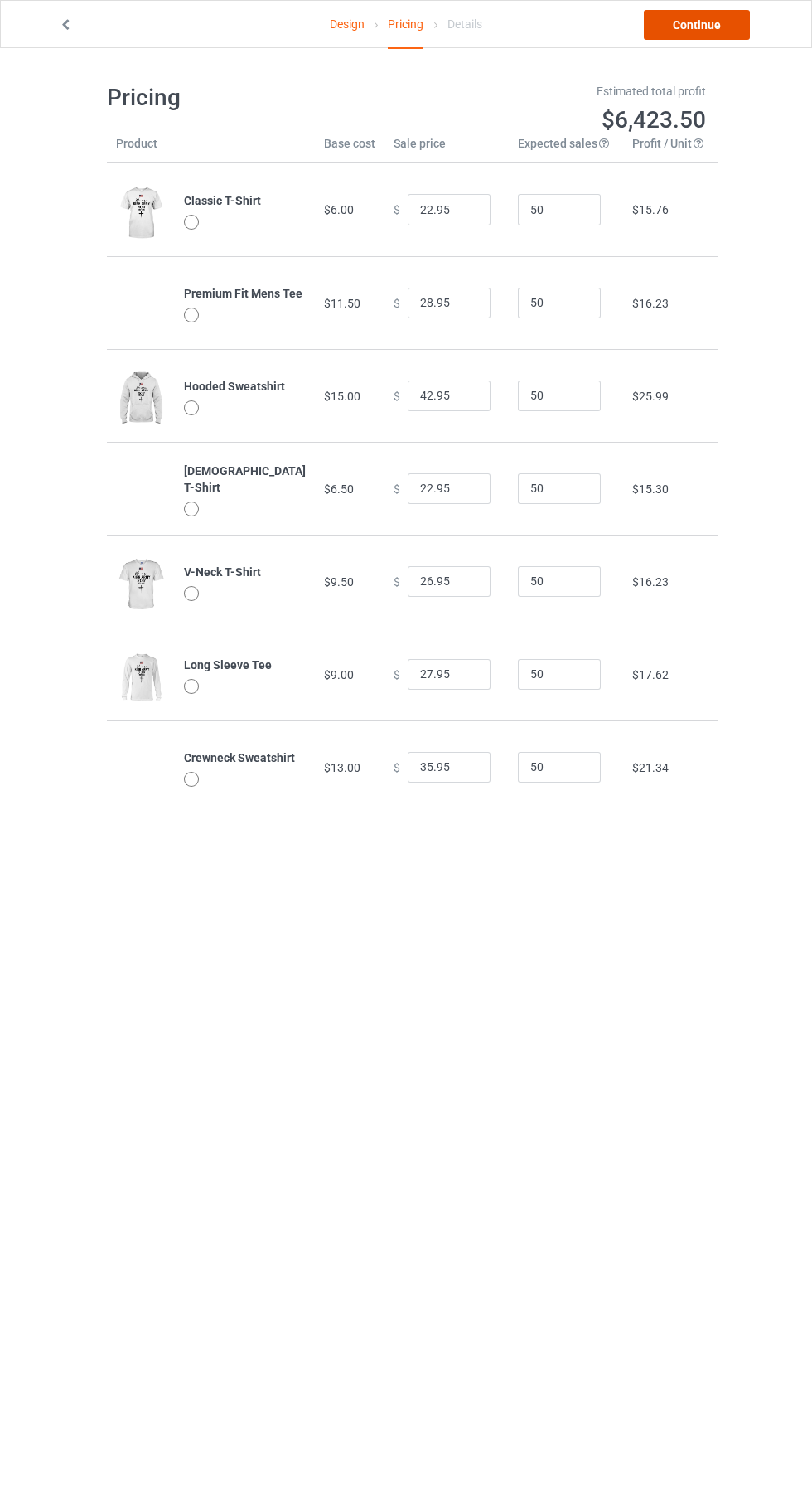
click at [698, 21] on link "Continue" at bounding box center [697, 24] width 106 height 30
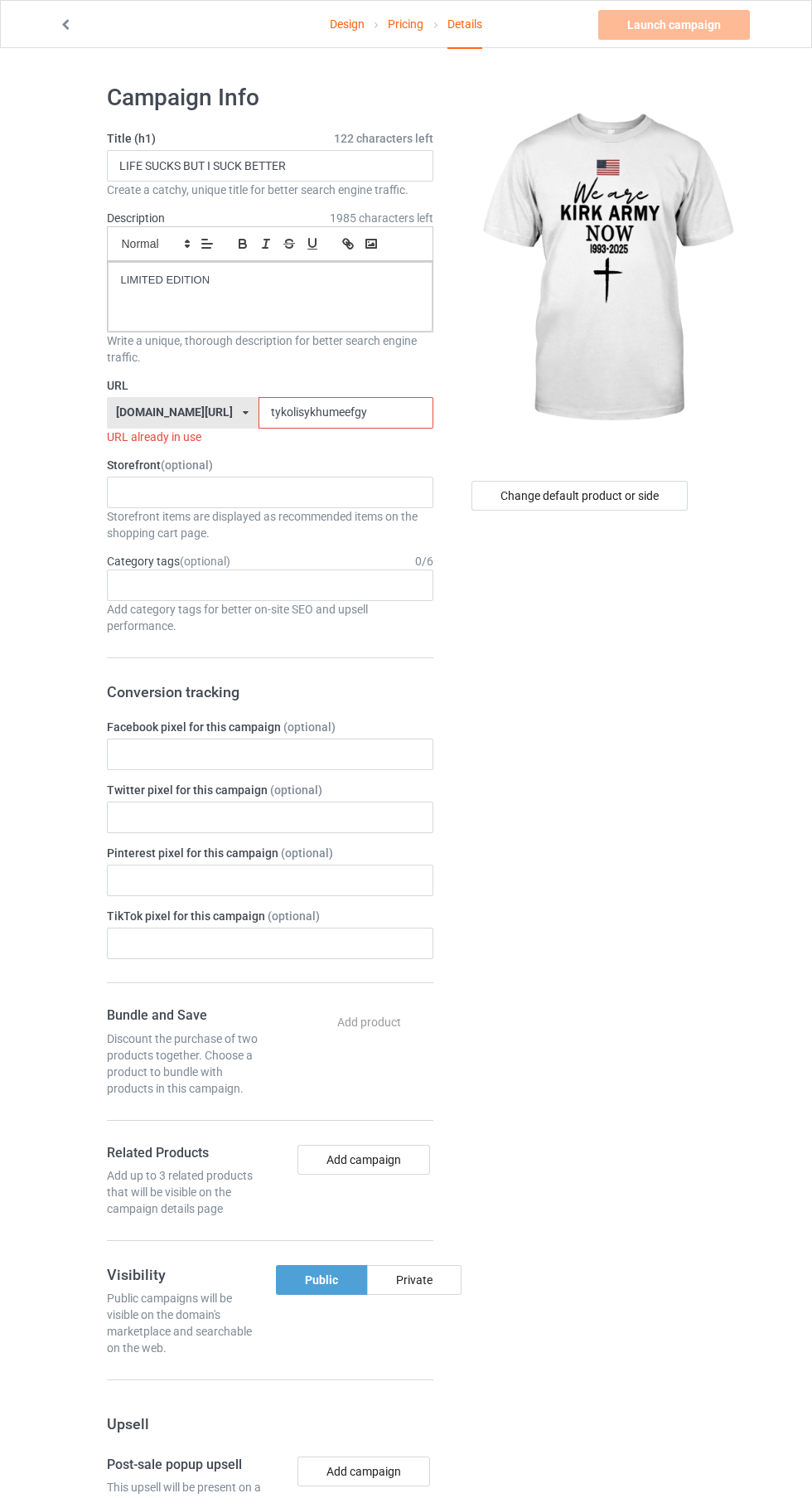
click at [285, 412] on input "tykolisykhumeefgy" at bounding box center [346, 412] width 175 height 31
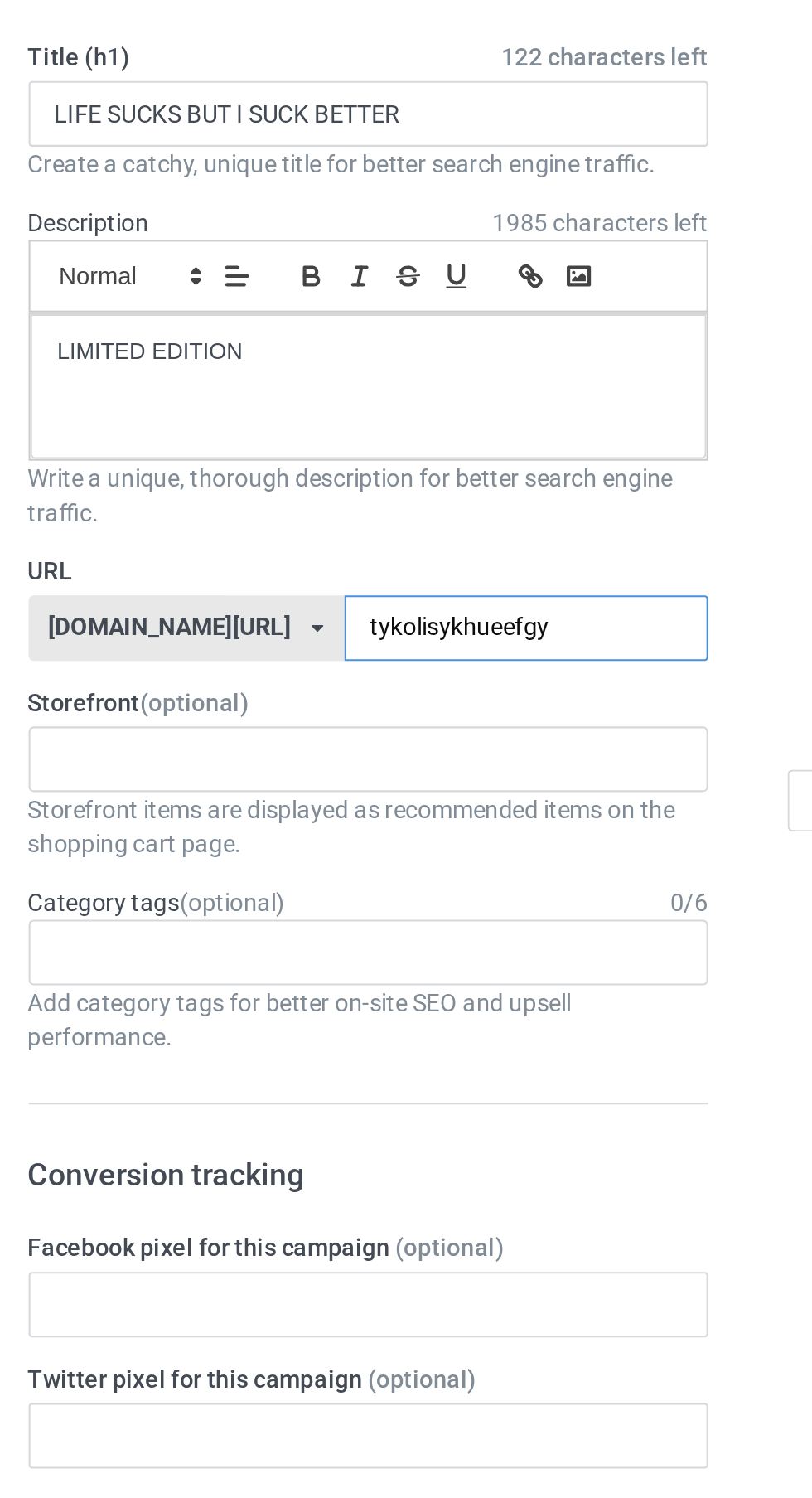
type input "tykolisykhueefgy"
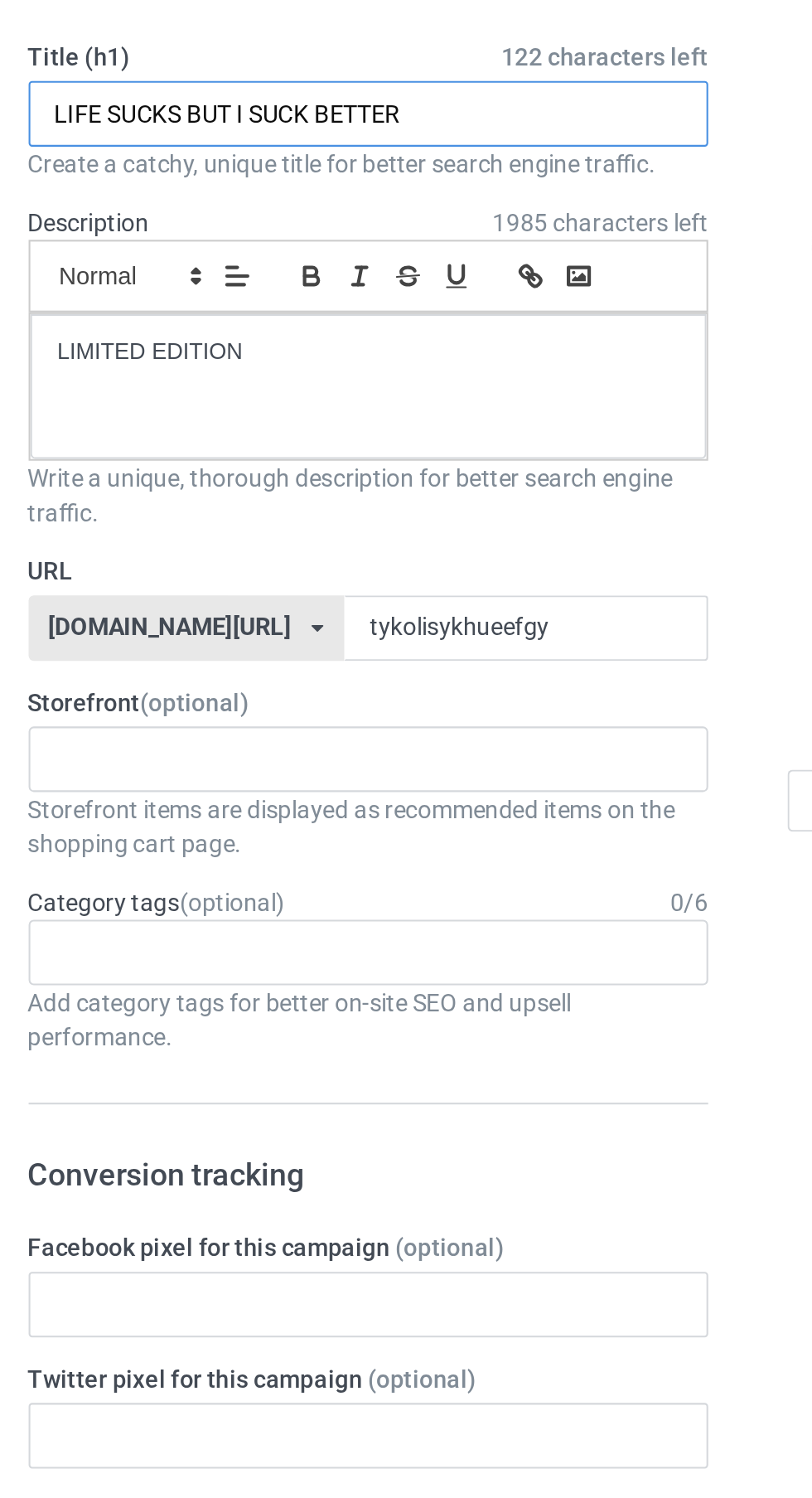
click at [285, 161] on input "LIFE SUCKS BUT I SUCK BETTER" at bounding box center [270, 166] width 327 height 31
type input "L"
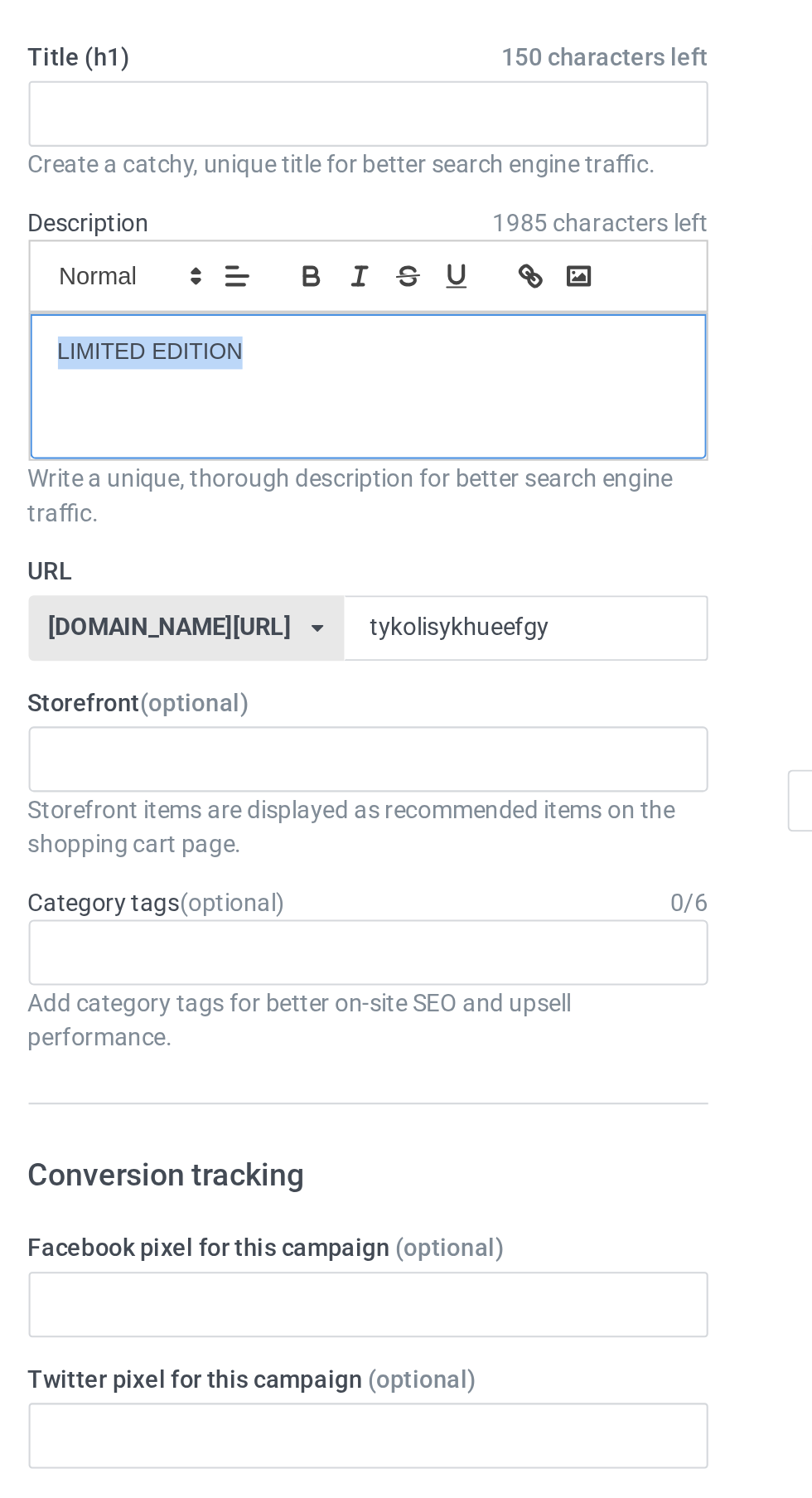
copy p "LIMITED EDITION"
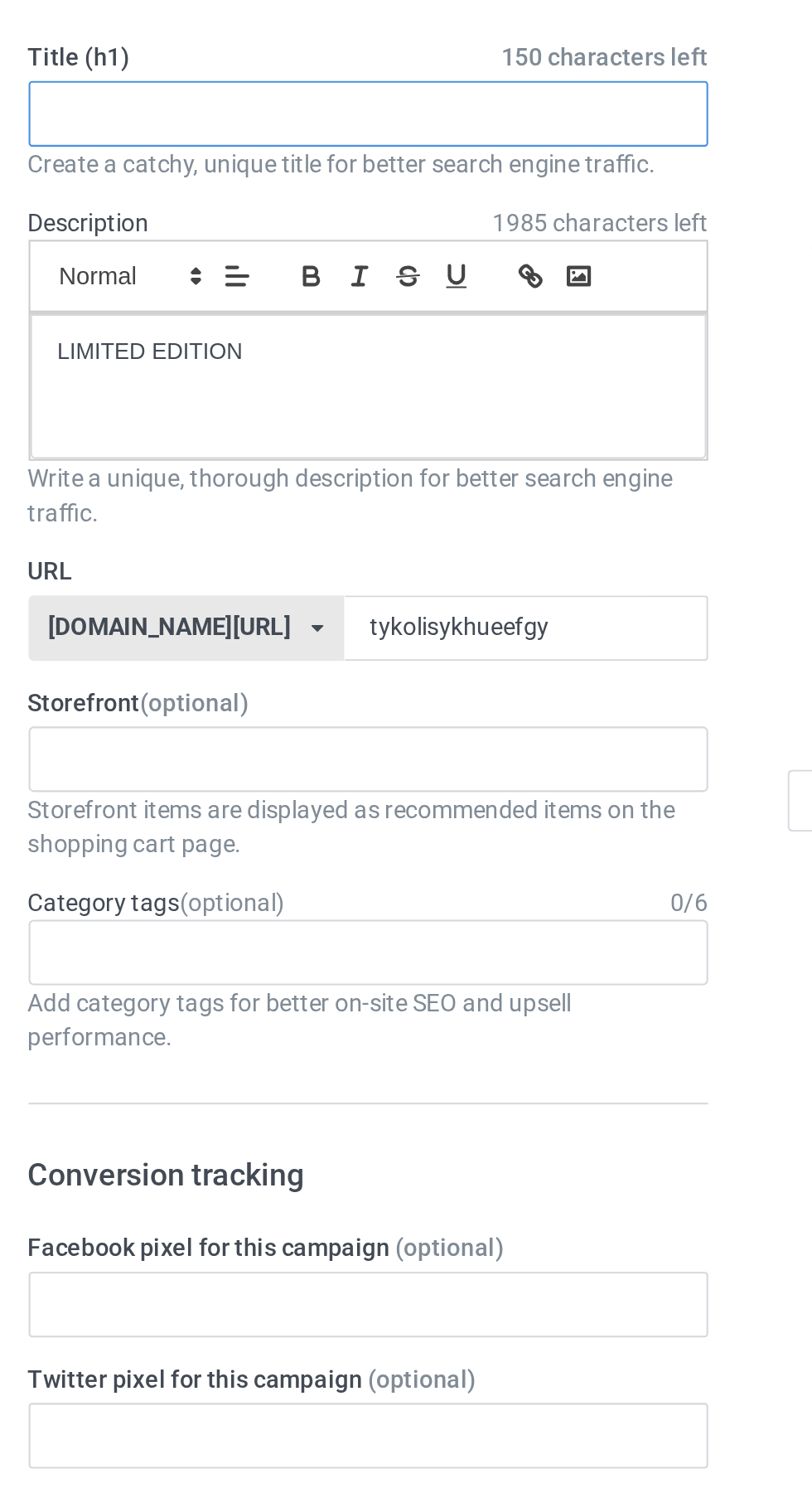
paste input "LIMITED EDITION"
type input "LIMITED EDITION"
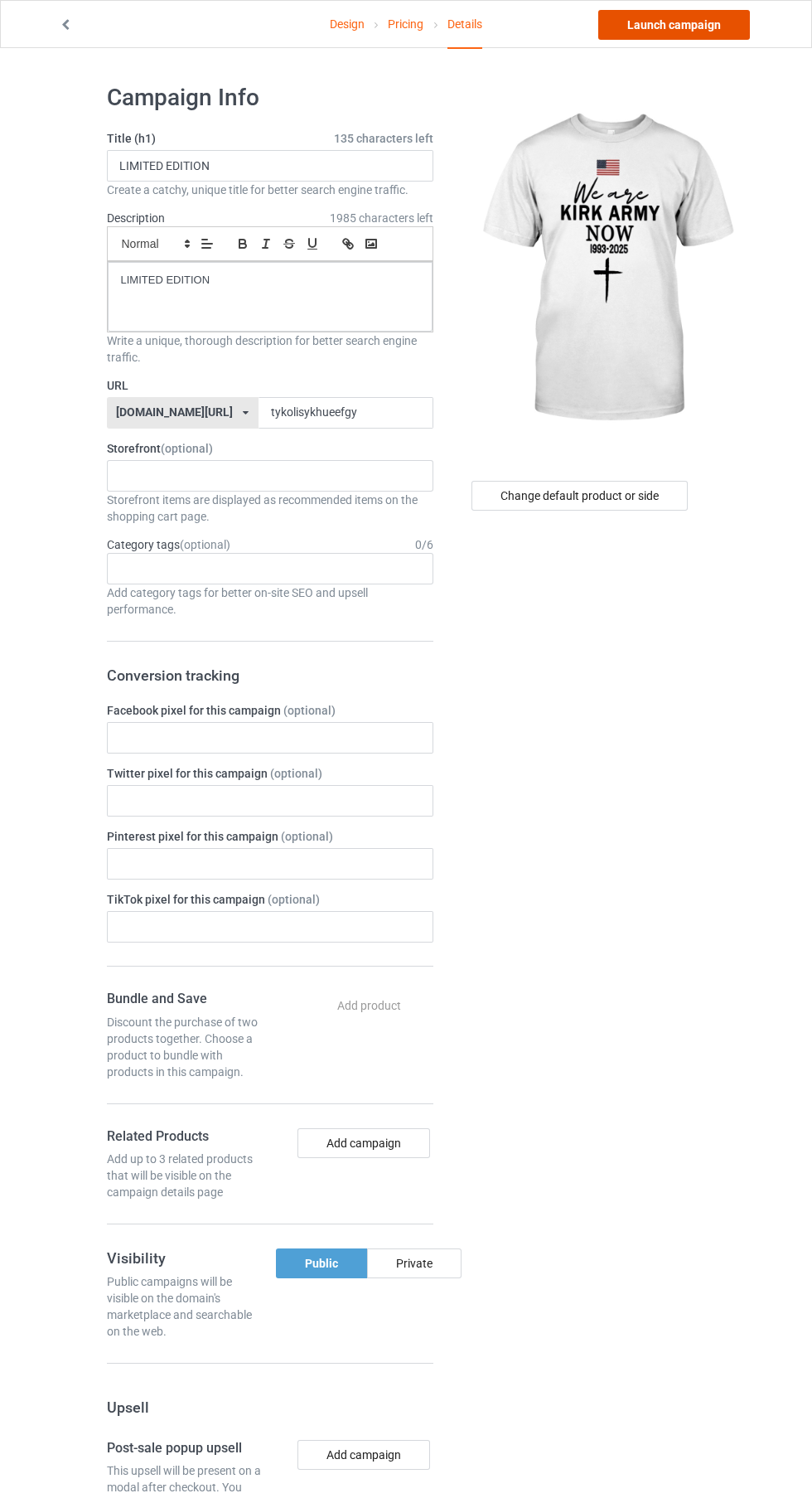
click at [698, 24] on link "Launch campaign" at bounding box center [674, 24] width 151 height 30
